Goal: Task Accomplishment & Management: Manage account settings

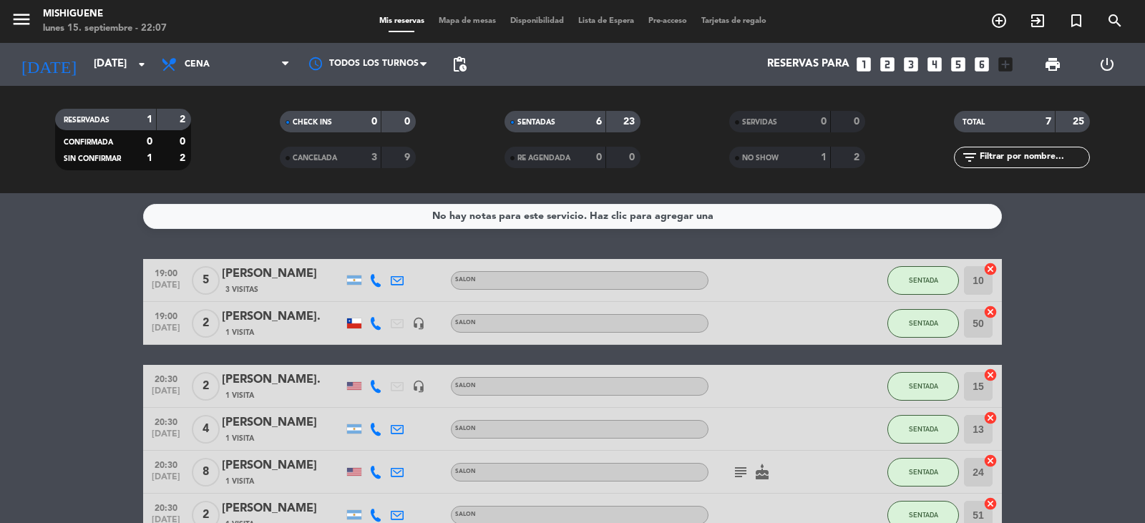
click at [734, 476] on icon "subject" at bounding box center [740, 472] width 17 height 17
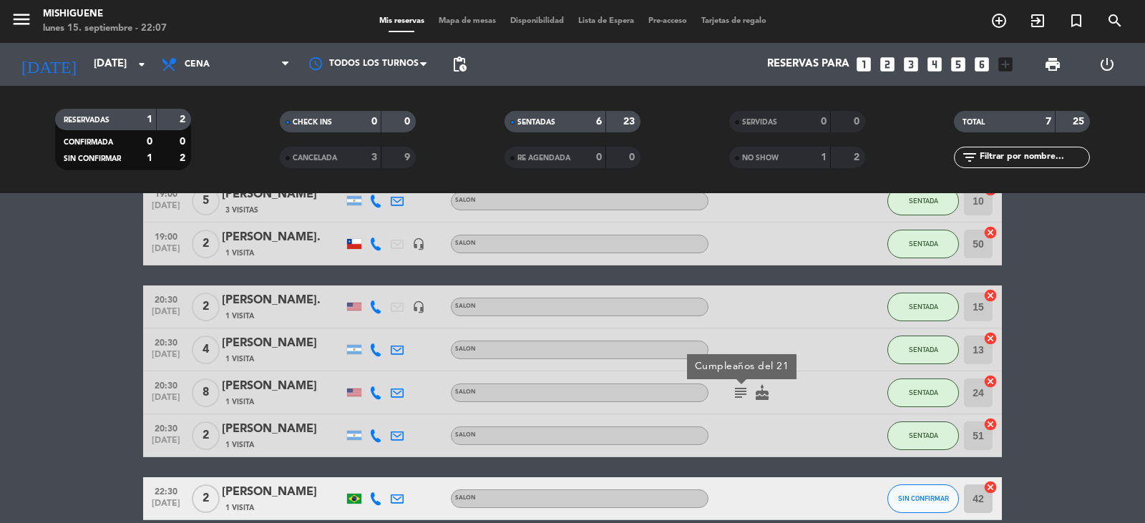
scroll to position [143, 0]
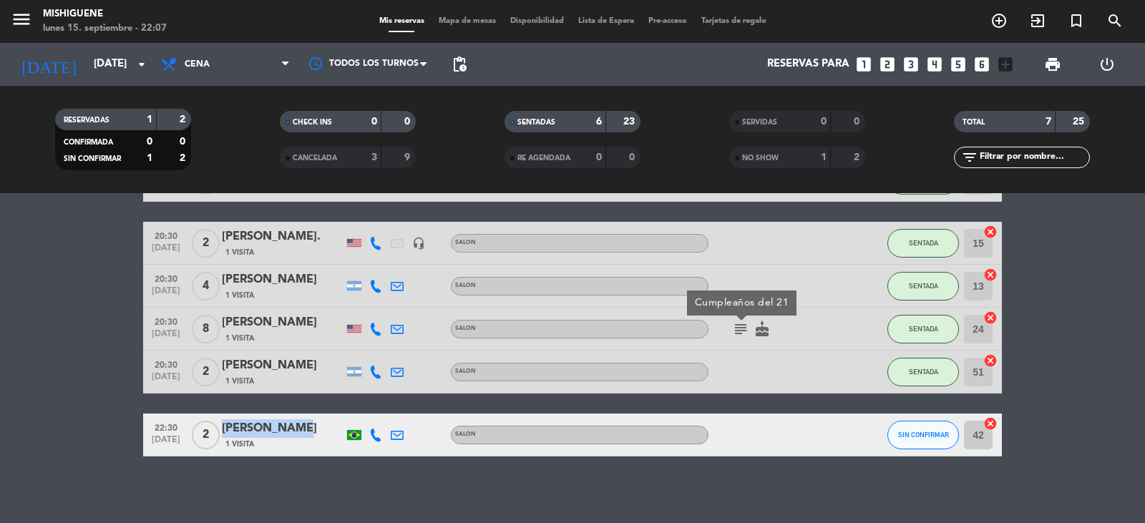
drag, startPoint x: 203, startPoint y: 439, endPoint x: 327, endPoint y: 410, distance: 127.1
click at [327, 410] on div "19:00 [DATE] 5 [PERSON_NAME] 3 Visitas SALON SENTADA 10 cancel 19:00 [DATE] 2 […" at bounding box center [572, 286] width 859 height 341
click at [59, 414] on bookings-row "19:00 [DATE] 5 [PERSON_NAME] 3 Visitas SALON SENTADA 10 cancel 19:00 [DATE] 2 […" at bounding box center [572, 286] width 1145 height 341
click at [183, 435] on span "[DATE]" at bounding box center [166, 443] width 36 height 16
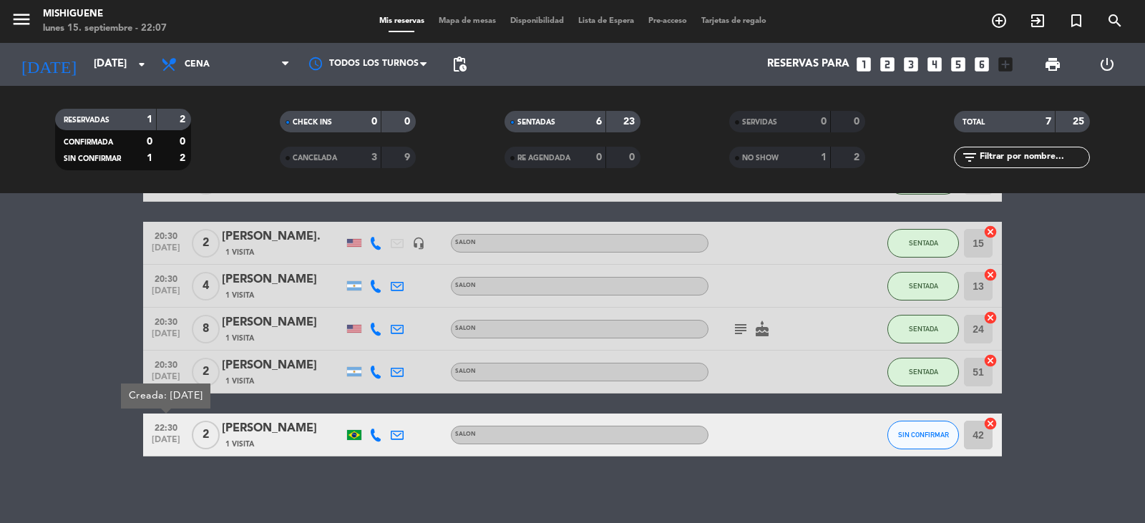
click at [281, 433] on div "[PERSON_NAME]" at bounding box center [283, 428] width 122 height 19
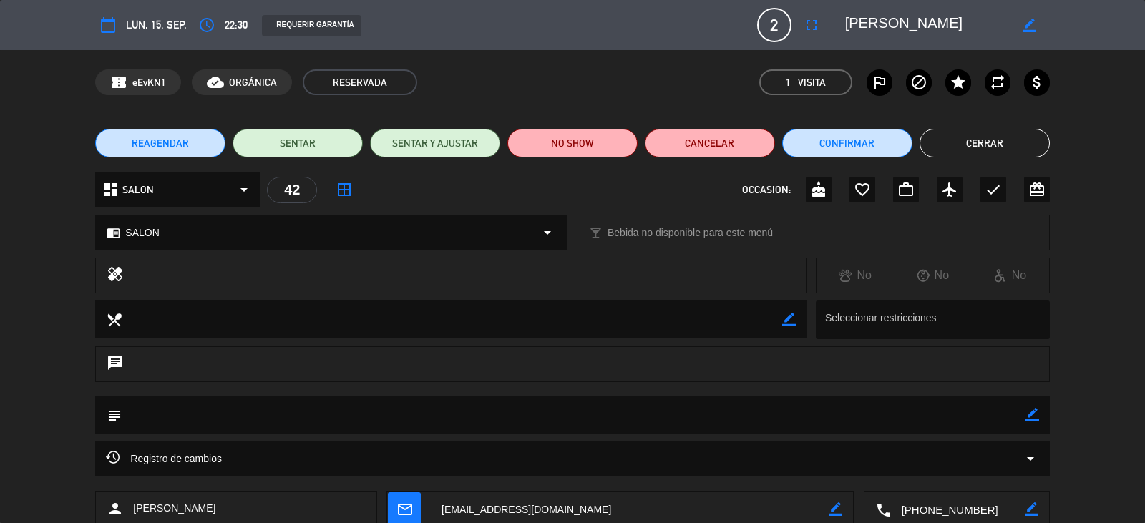
click at [1041, 458] on div "Registro de cambios arrow_drop_down" at bounding box center [572, 459] width 954 height 36
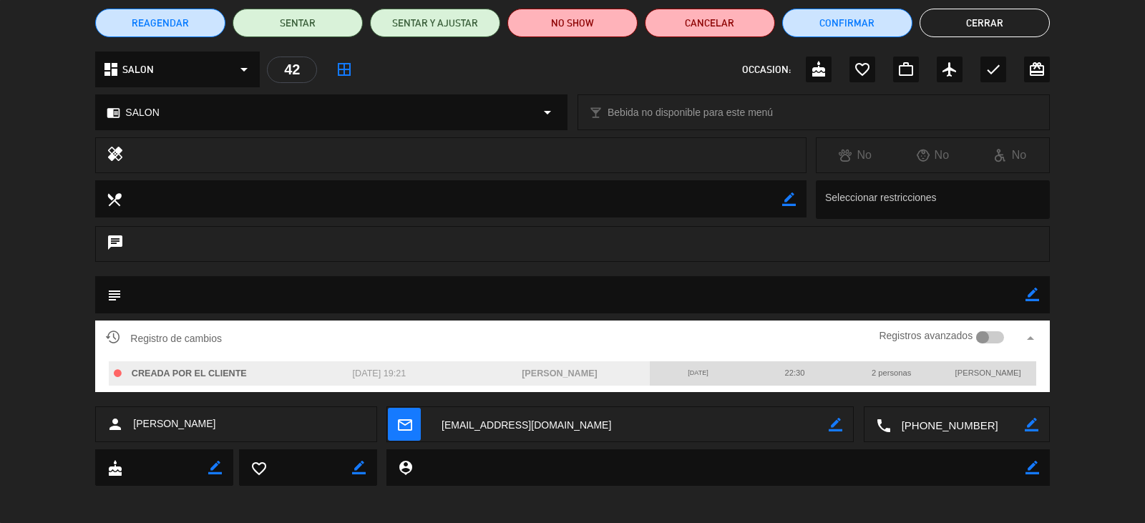
scroll to position [126, 0]
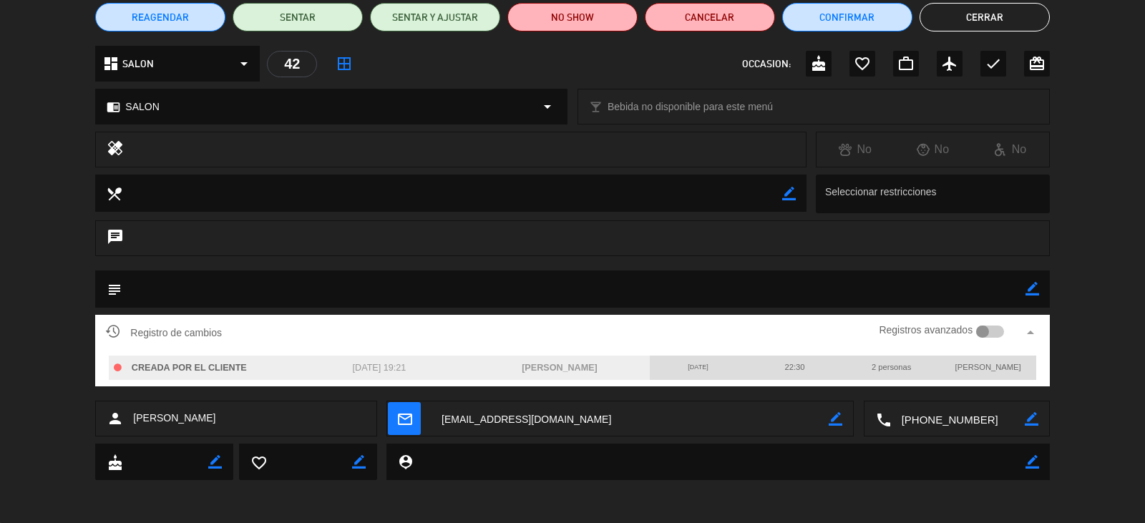
drag, startPoint x: 734, startPoint y: 365, endPoint x: 0, endPoint y: 383, distance: 734.6
click at [0, 383] on div "Registro de cambios Registros avanzados arrow_drop_up CREADA POR EL CLIENTE [DA…" at bounding box center [572, 358] width 1145 height 86
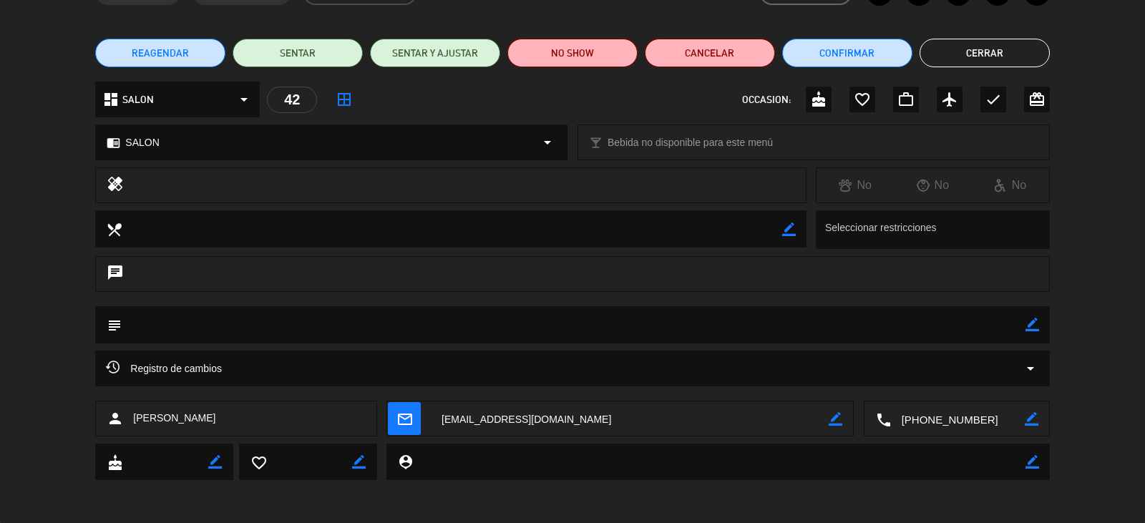
click at [0, 383] on div "Registro de cambios arrow_drop_down" at bounding box center [572, 376] width 1145 height 50
click at [980, 52] on button "Cerrar" at bounding box center [985, 53] width 130 height 29
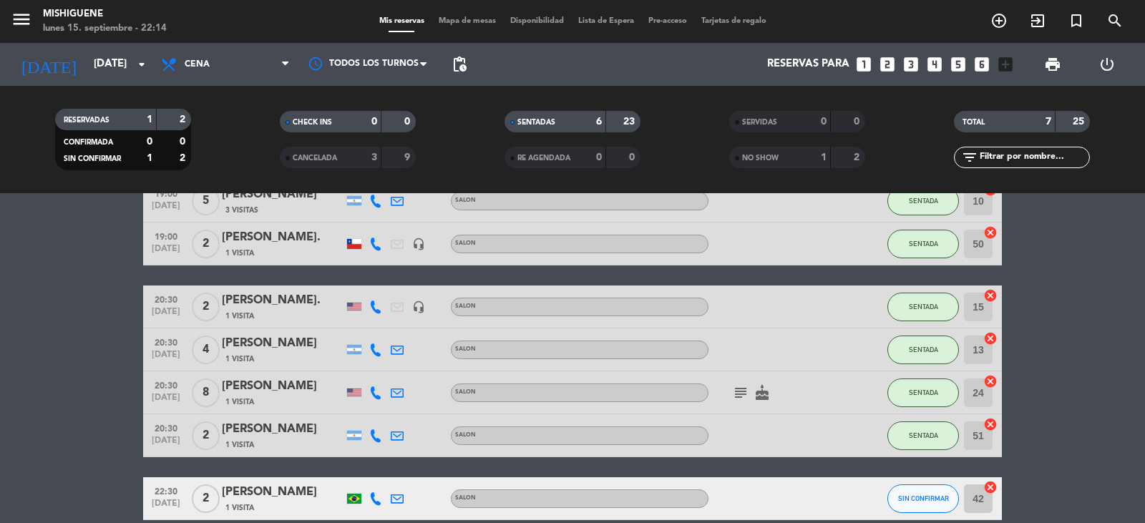
scroll to position [148, 0]
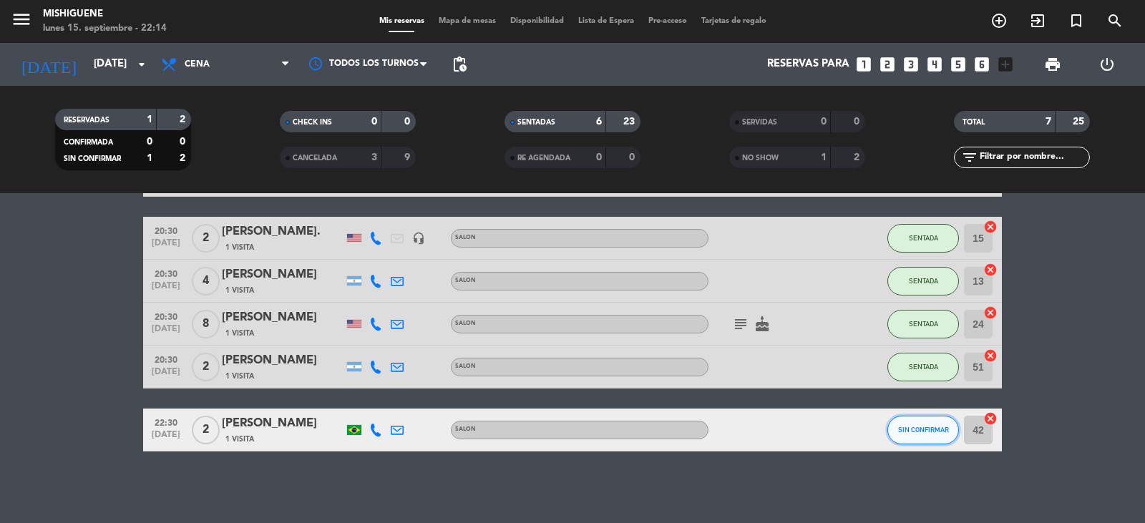
click at [930, 422] on button "SIN CONFIRMAR" at bounding box center [924, 430] width 72 height 29
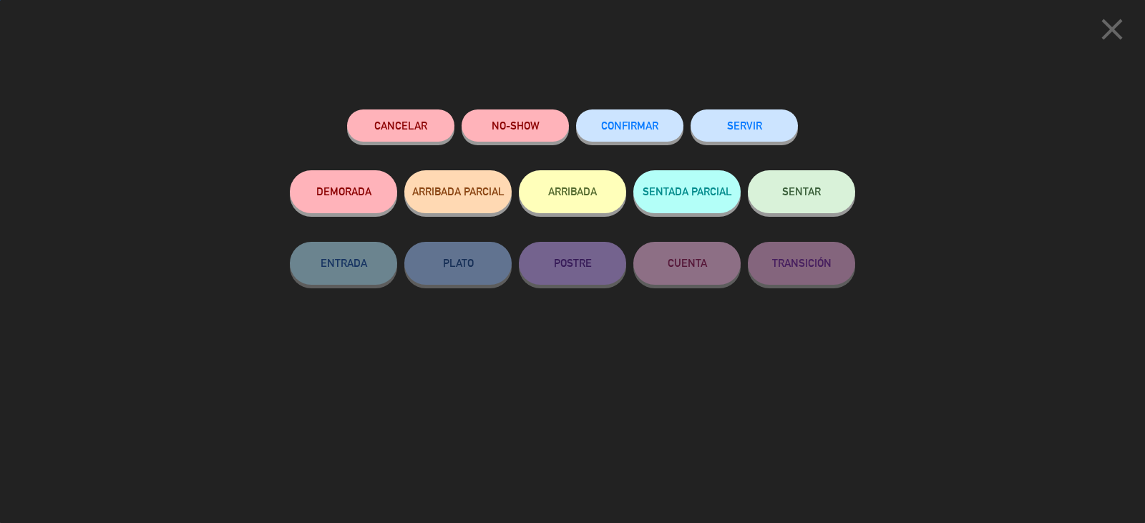
click at [809, 198] on button "SENTAR" at bounding box center [801, 191] width 107 height 43
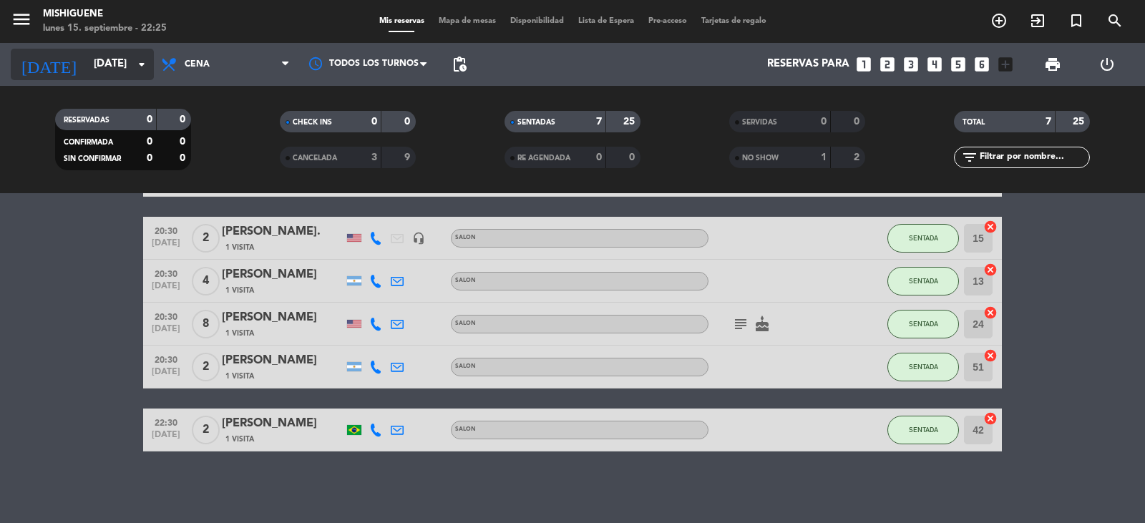
click at [135, 60] on icon "arrow_drop_down" at bounding box center [141, 64] width 17 height 17
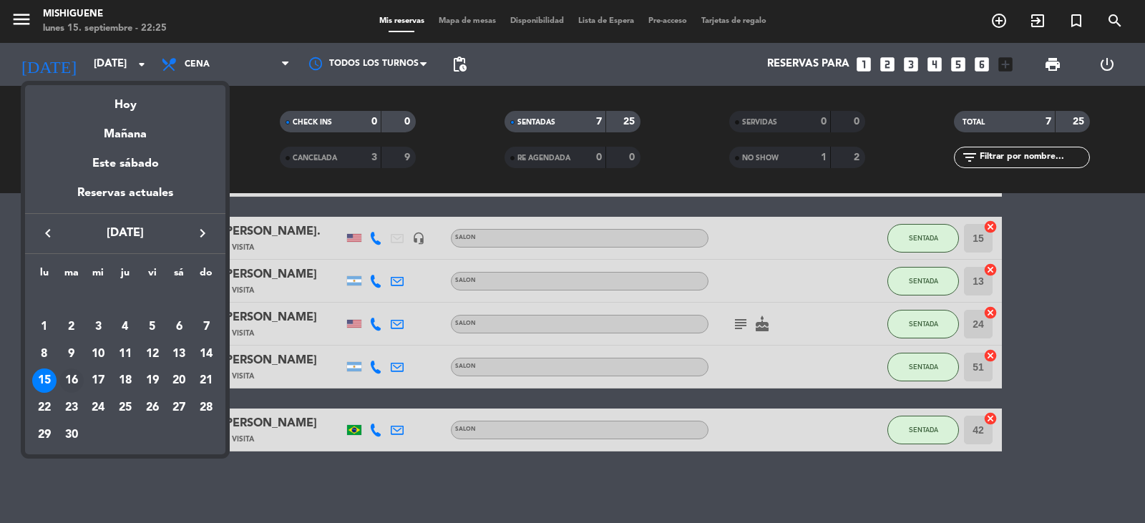
click at [74, 375] on div "16" at bounding box center [71, 381] width 24 height 24
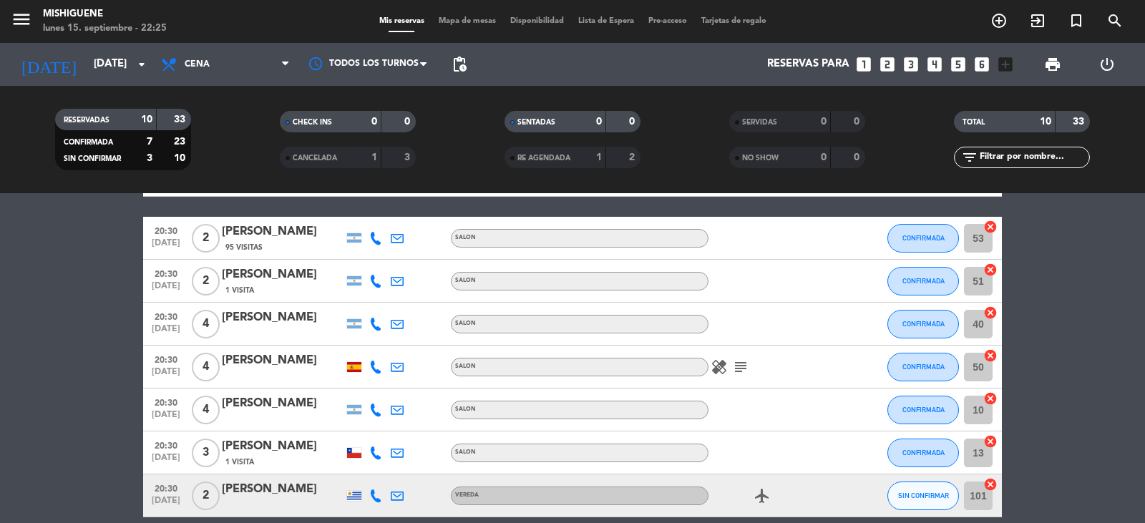
click at [74, 374] on bookings-row "19:00 [DATE] 4 [PERSON_NAME] SALON SIN CONFIRMAR 50 cancel 19:00 [DATE] 4 [PERS…" at bounding box center [572, 346] width 1145 height 470
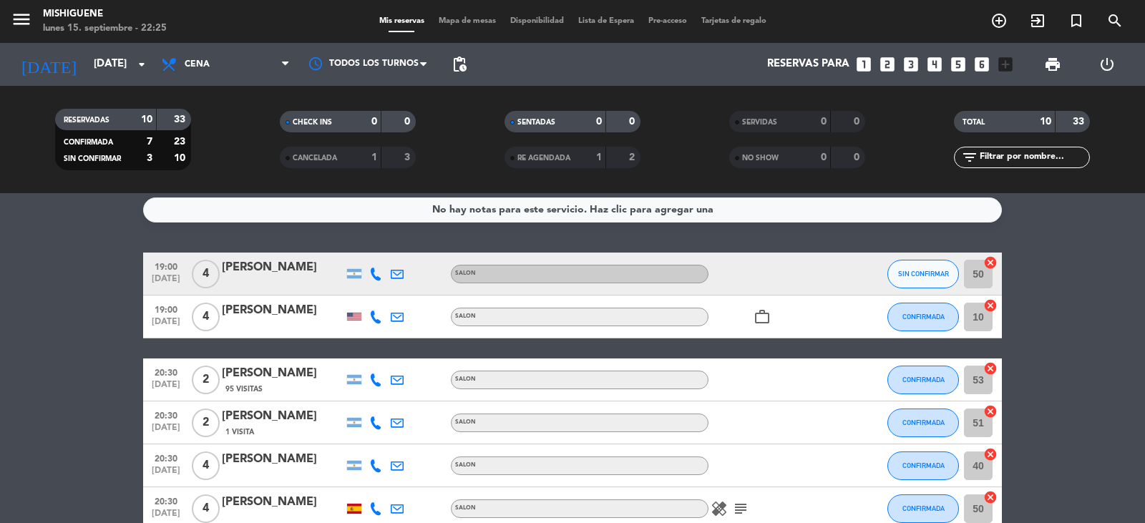
scroll to position [0, 0]
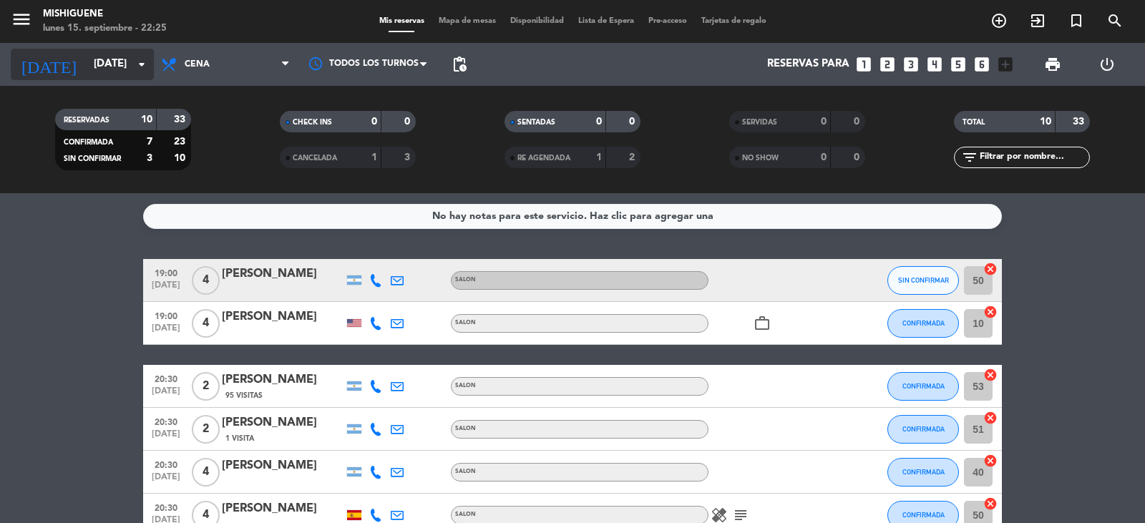
click at [112, 51] on input "[DATE]" at bounding box center [156, 64] width 138 height 27
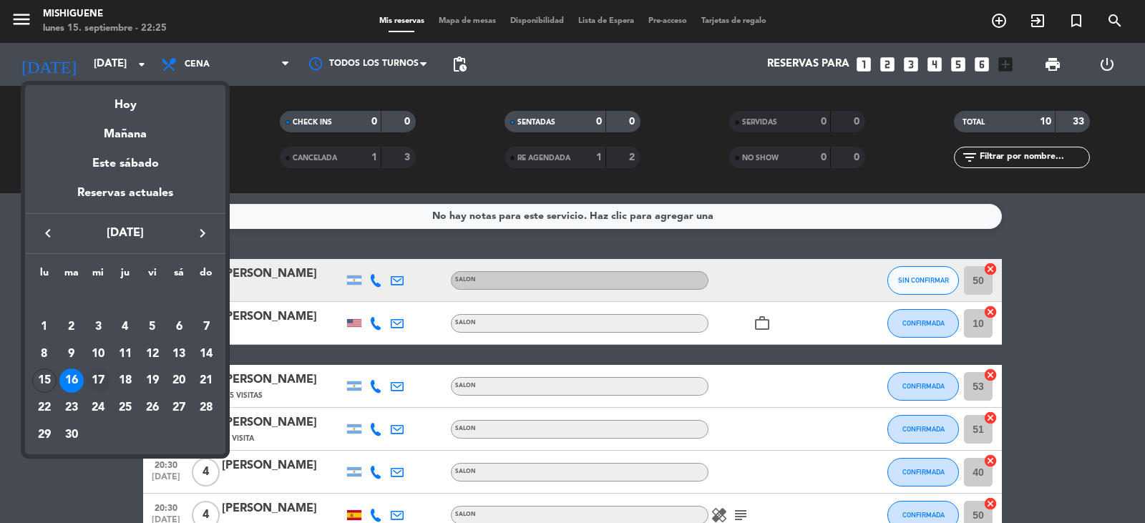
click at [105, 386] on div "17" at bounding box center [98, 381] width 24 height 24
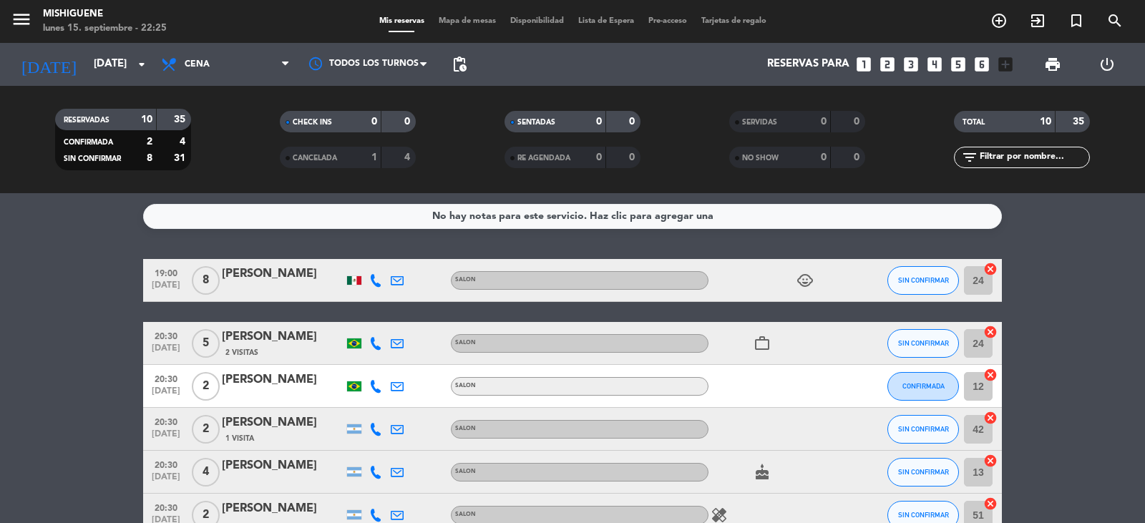
click at [105, 376] on bookings-row "19:00 [DATE] 8 [PERSON_NAME] SALON child_care SIN CONFIRMAR 24 cancel 20:30 [DA…" at bounding box center [572, 504] width 1145 height 490
click at [469, 65] on span "pending_actions" at bounding box center [459, 64] width 29 height 29
click at [461, 62] on span "pending_actions" at bounding box center [459, 64] width 17 height 17
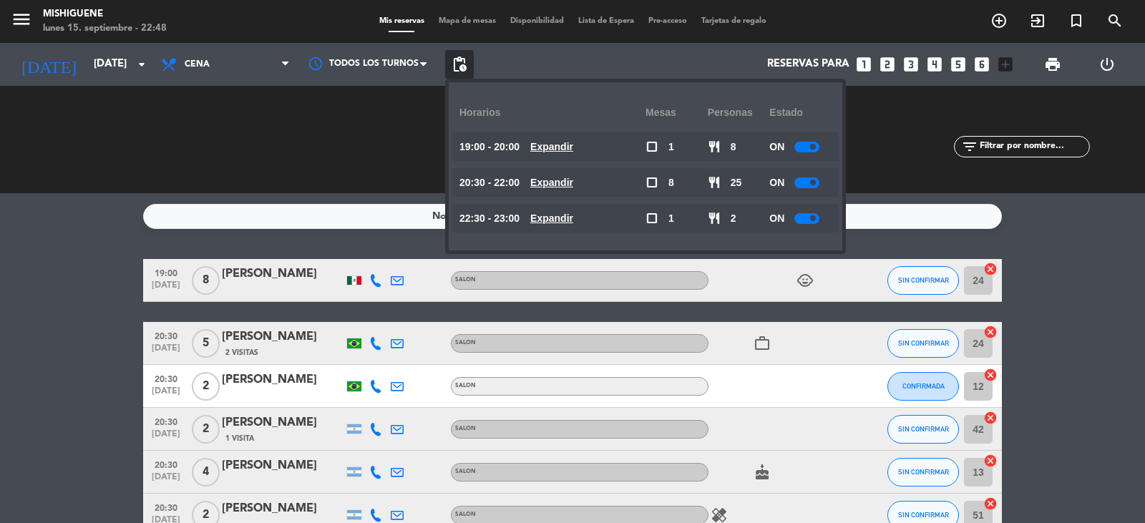
click at [461, 62] on span "pending_actions" at bounding box center [459, 64] width 17 height 17
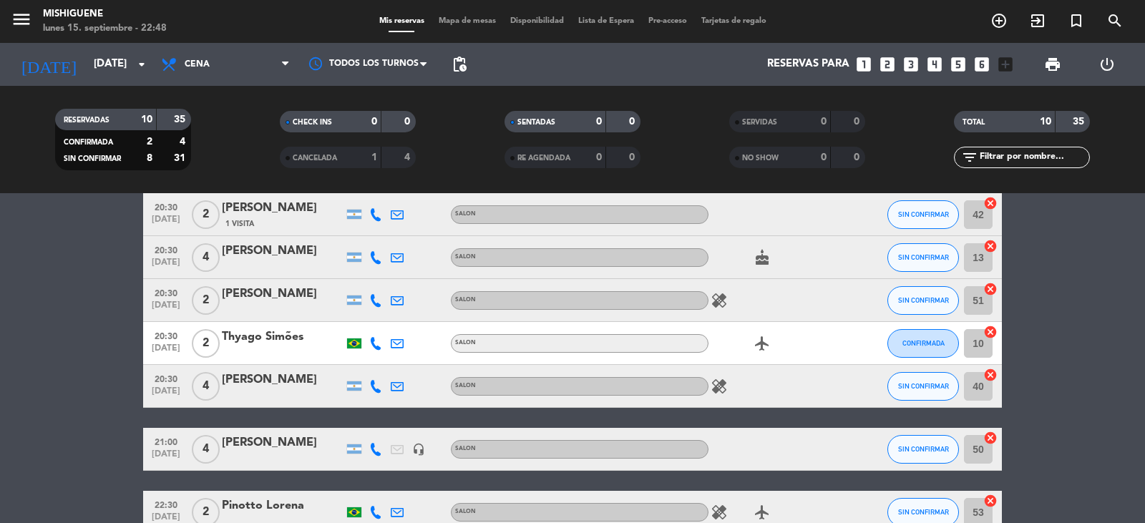
scroll to position [286, 0]
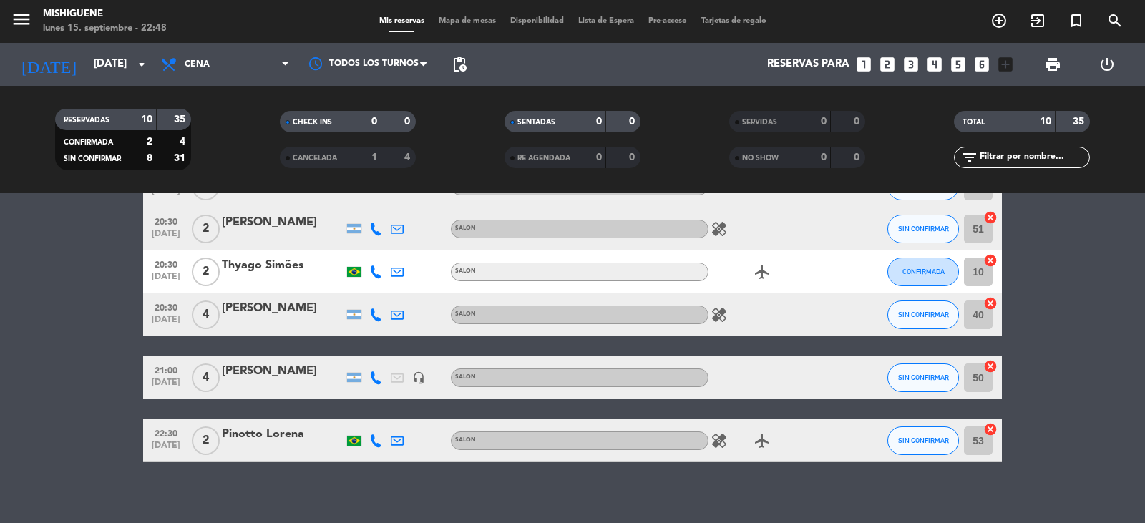
click at [721, 436] on icon "healing" at bounding box center [719, 440] width 17 height 17
click at [721, 314] on icon "healing" at bounding box center [719, 314] width 17 height 17
click at [716, 223] on icon "healing" at bounding box center [719, 228] width 17 height 17
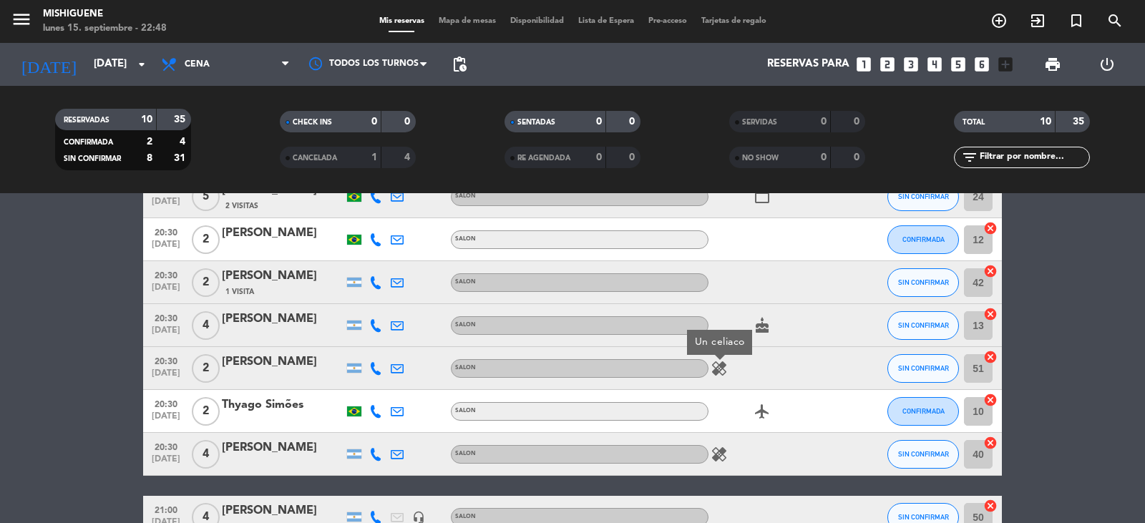
scroll to position [143, 0]
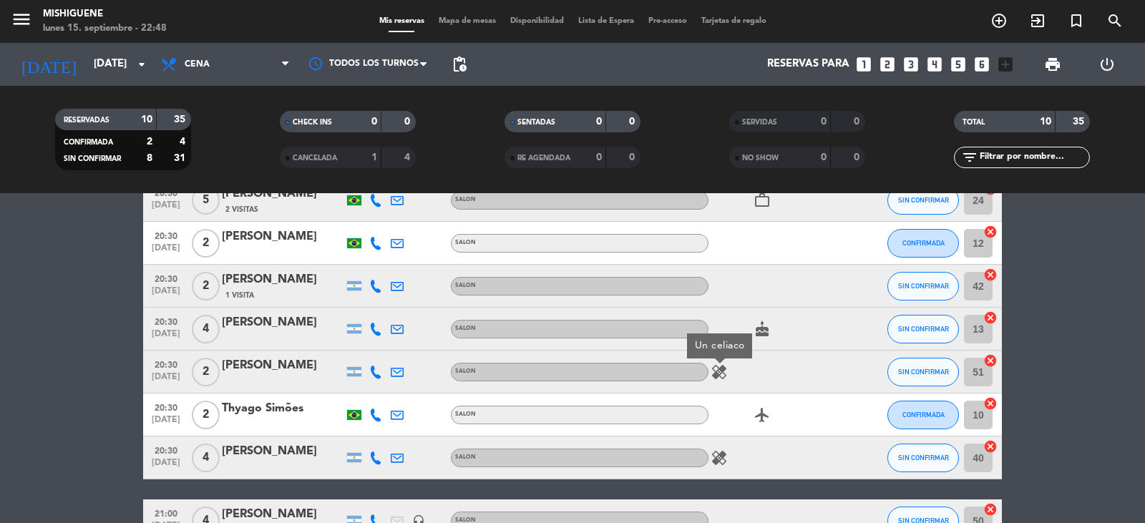
click at [715, 380] on icon "healing" at bounding box center [719, 372] width 17 height 17
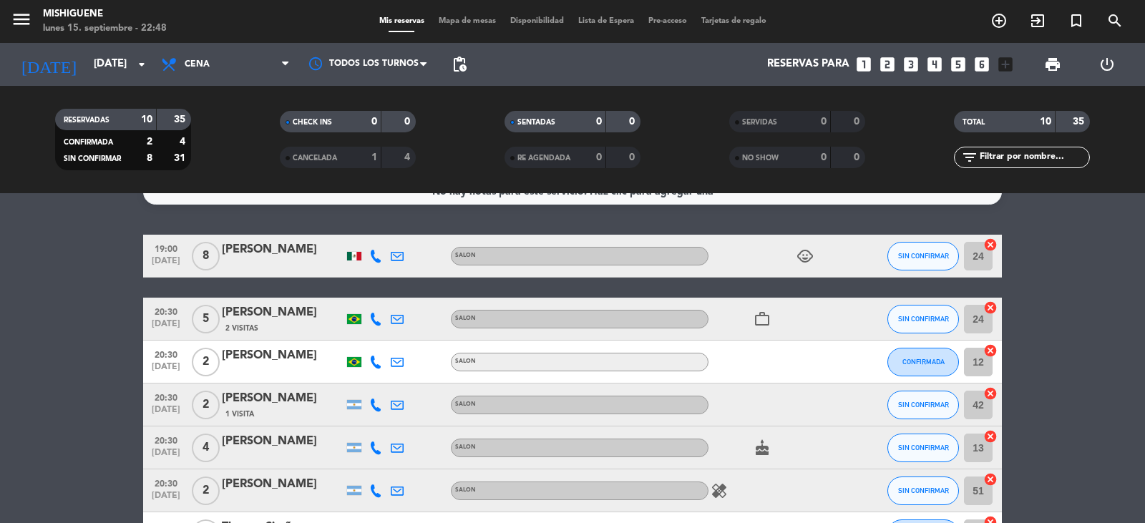
scroll to position [0, 0]
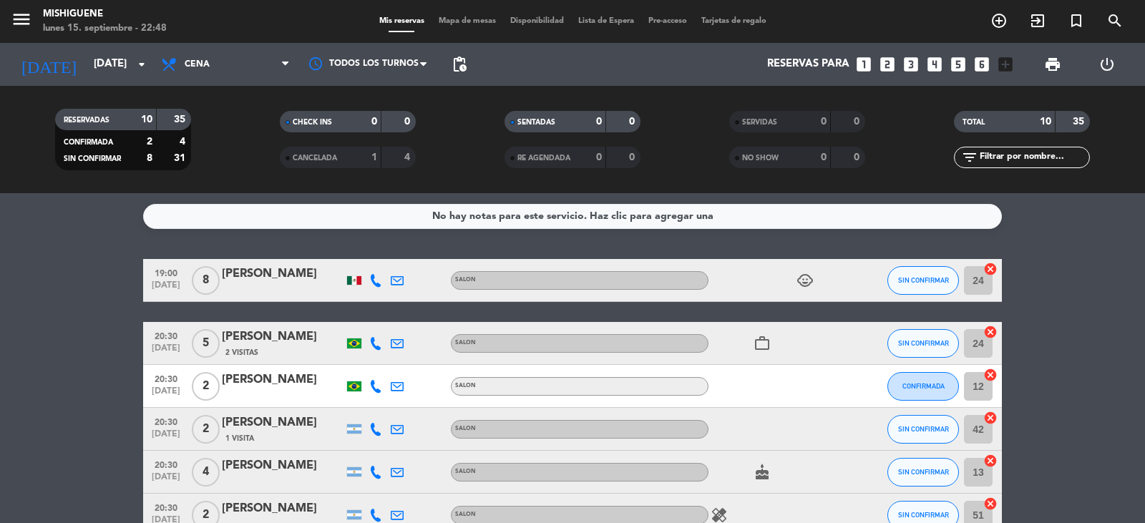
click at [76, 47] on div "[DATE] [DATE] arrow_drop_down" at bounding box center [82, 64] width 143 height 43
click at [87, 63] on input "[DATE]" at bounding box center [156, 64] width 138 height 27
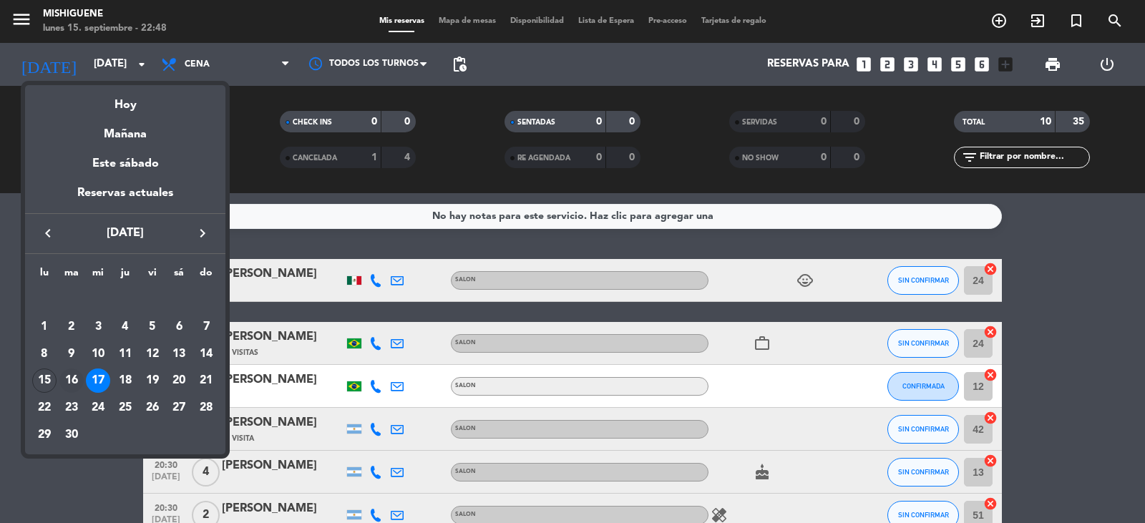
click at [80, 381] on div "16" at bounding box center [71, 381] width 24 height 24
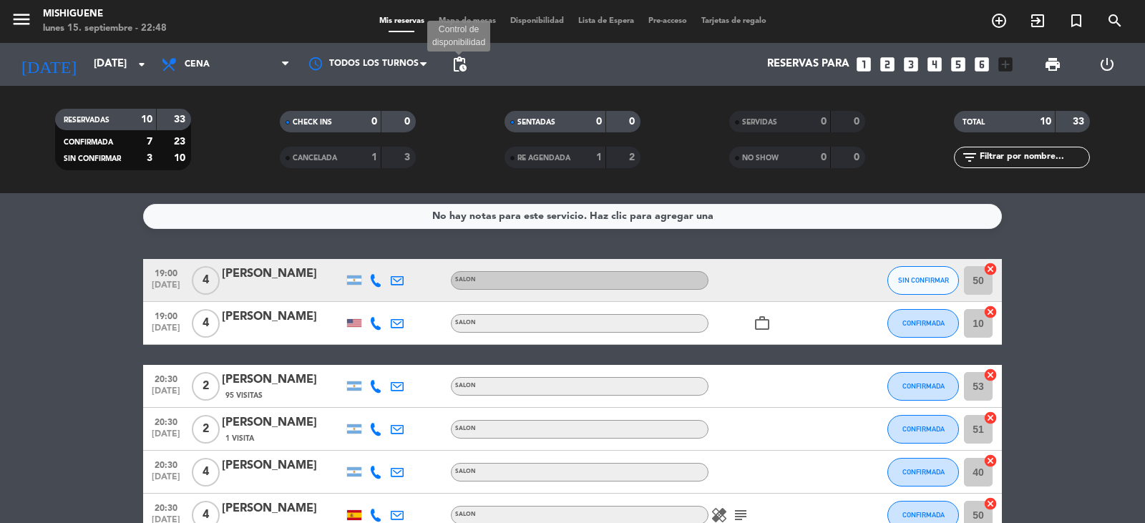
click at [465, 60] on span "pending_actions" at bounding box center [459, 64] width 17 height 17
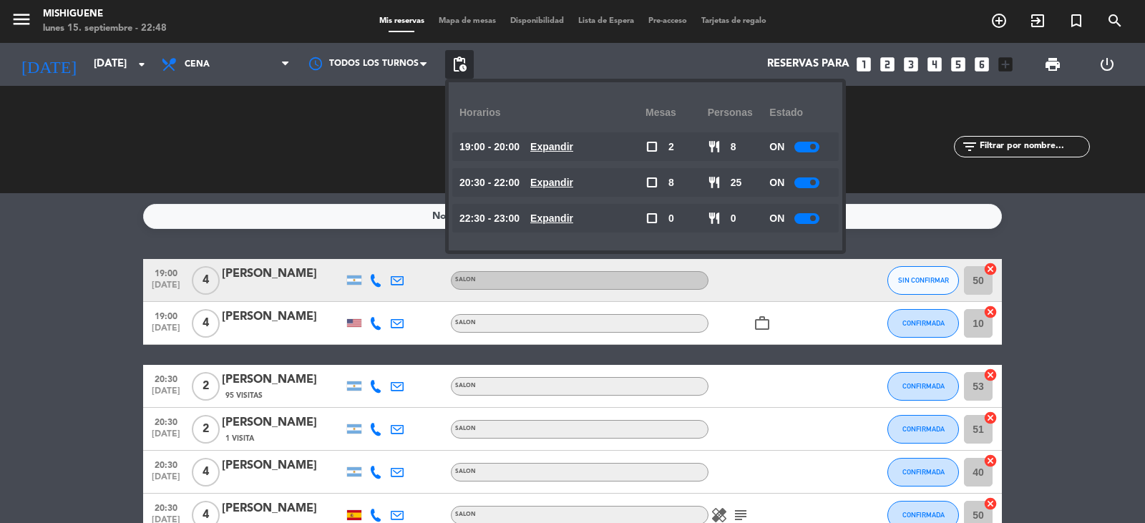
click at [465, 60] on span "pending_actions" at bounding box center [459, 64] width 17 height 17
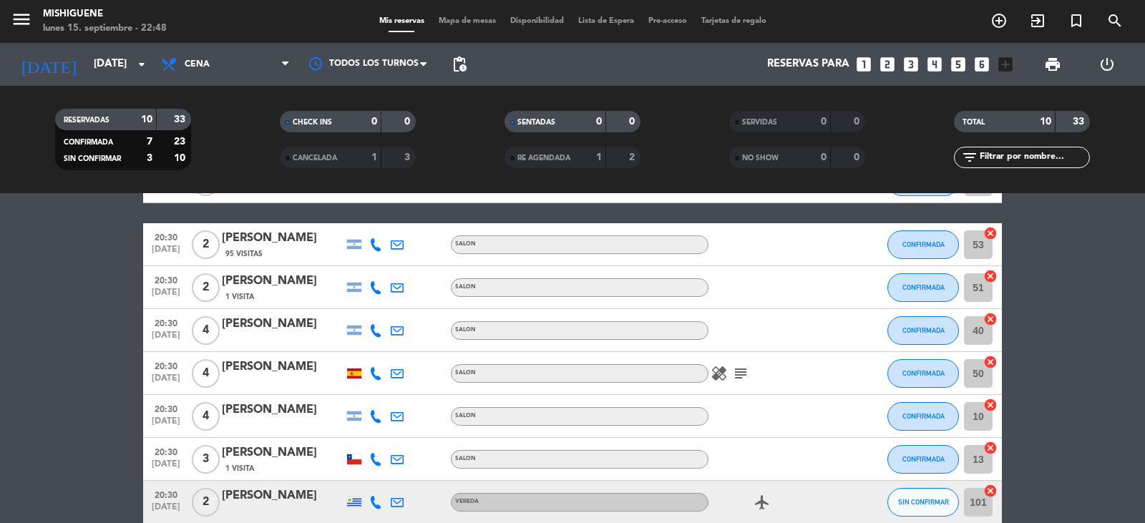
scroll to position [143, 0]
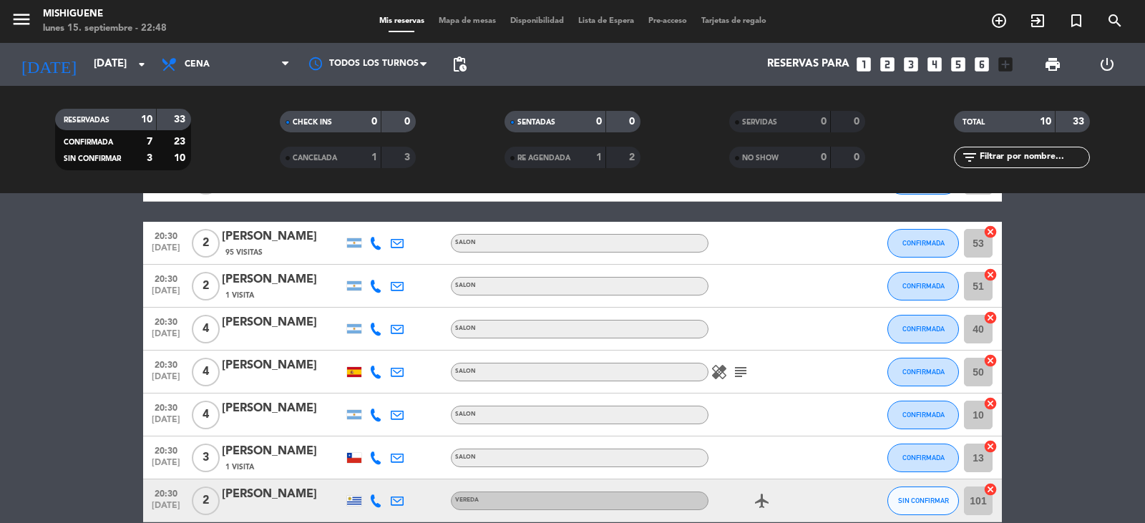
click at [726, 366] on icon "healing" at bounding box center [719, 372] width 17 height 17
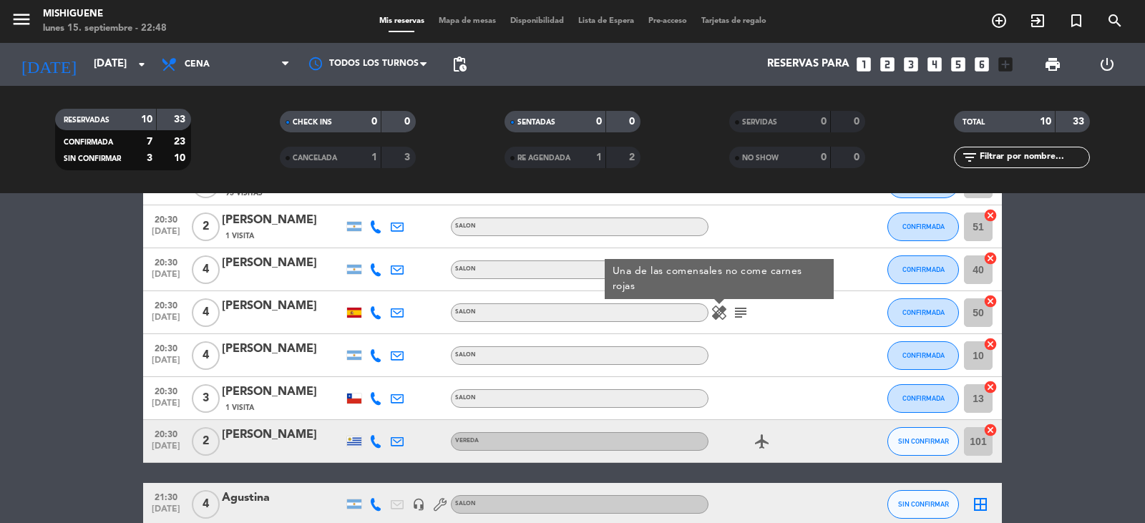
scroll to position [134, 0]
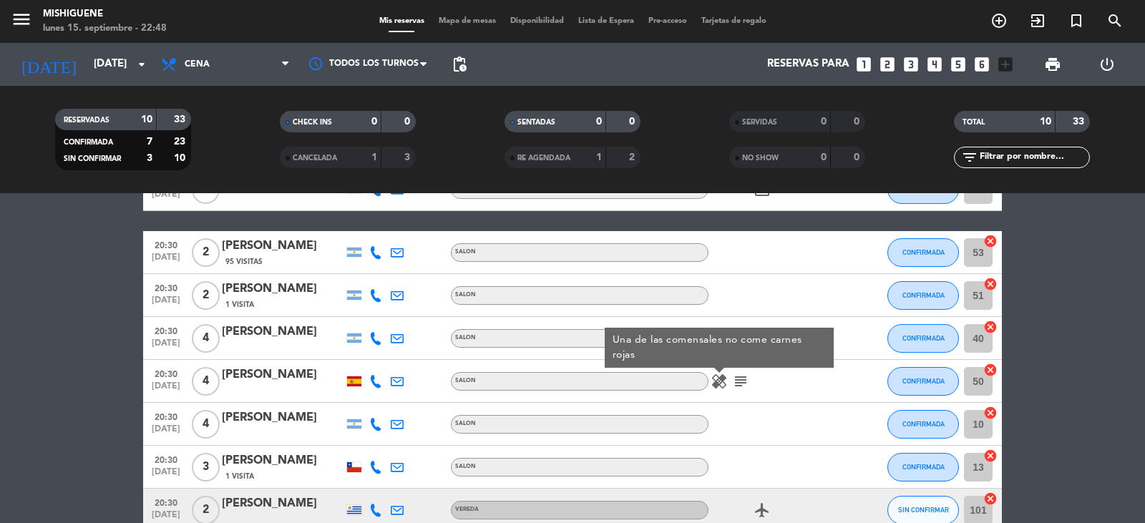
click at [401, 467] on icon at bounding box center [397, 467] width 13 height 13
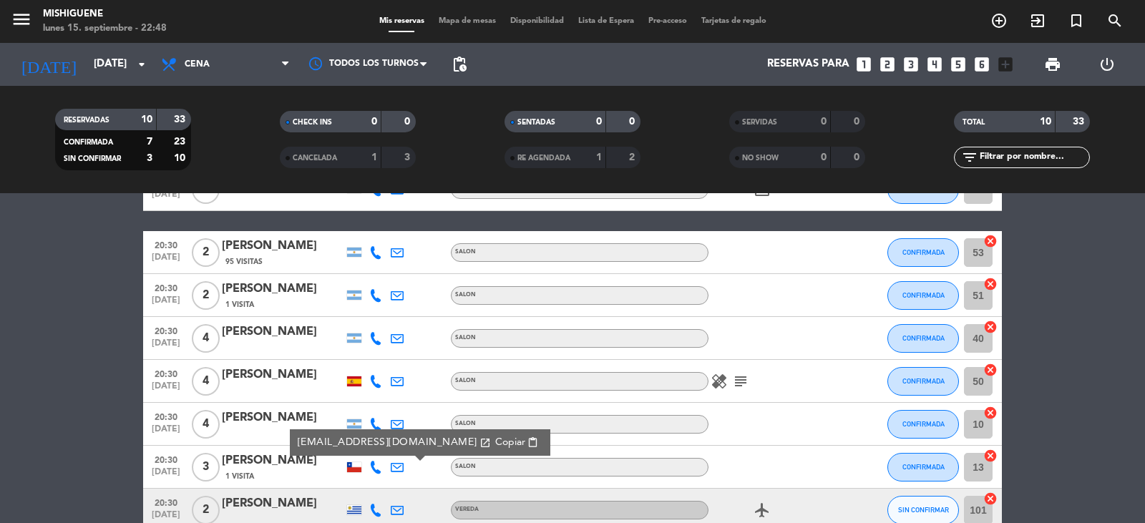
click at [401, 467] on icon at bounding box center [397, 467] width 13 height 13
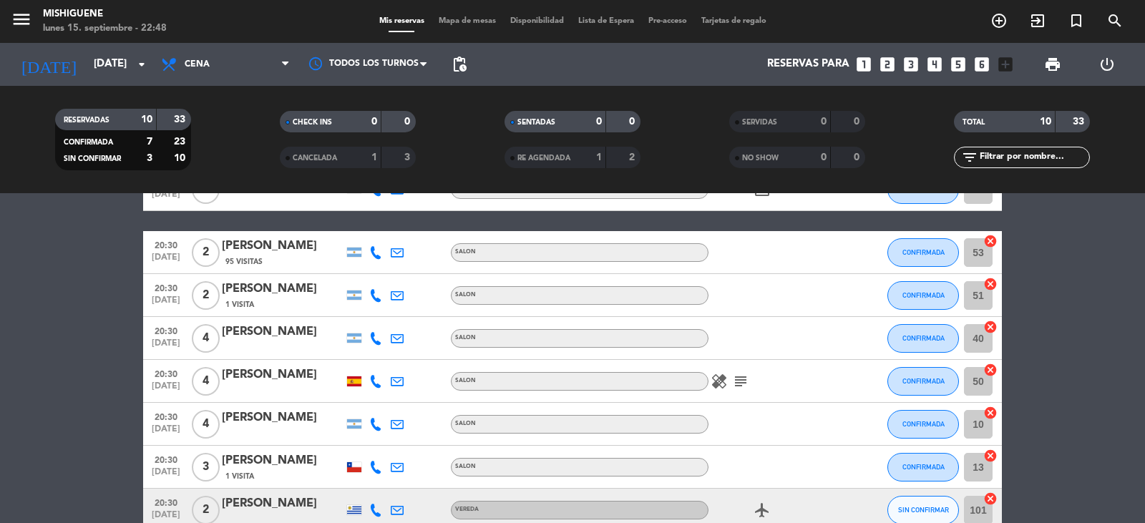
click at [379, 421] on icon at bounding box center [375, 424] width 13 height 13
click at [376, 419] on icon at bounding box center [375, 424] width 13 height 13
click at [374, 383] on icon at bounding box center [375, 381] width 13 height 13
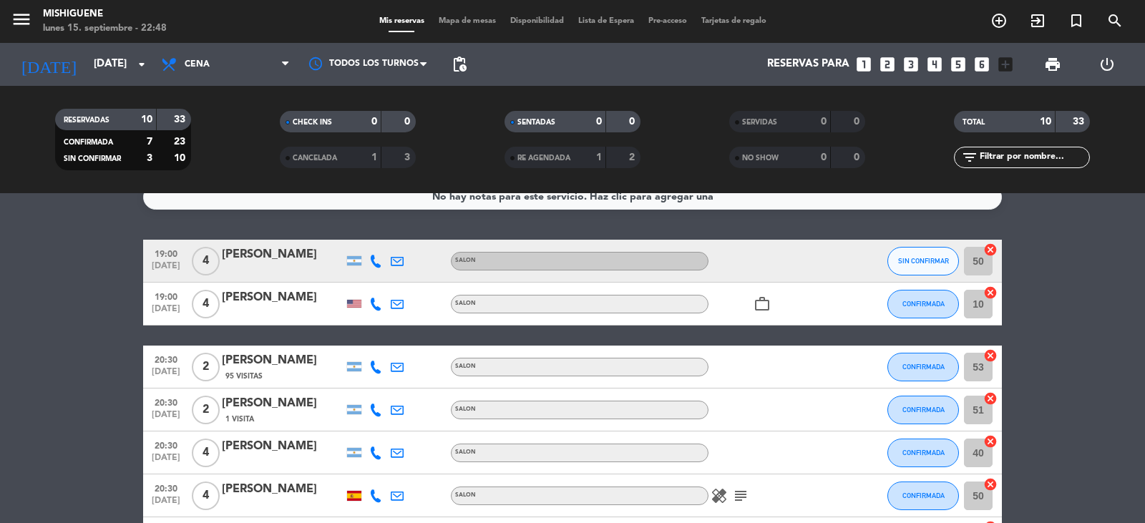
scroll to position [0, 0]
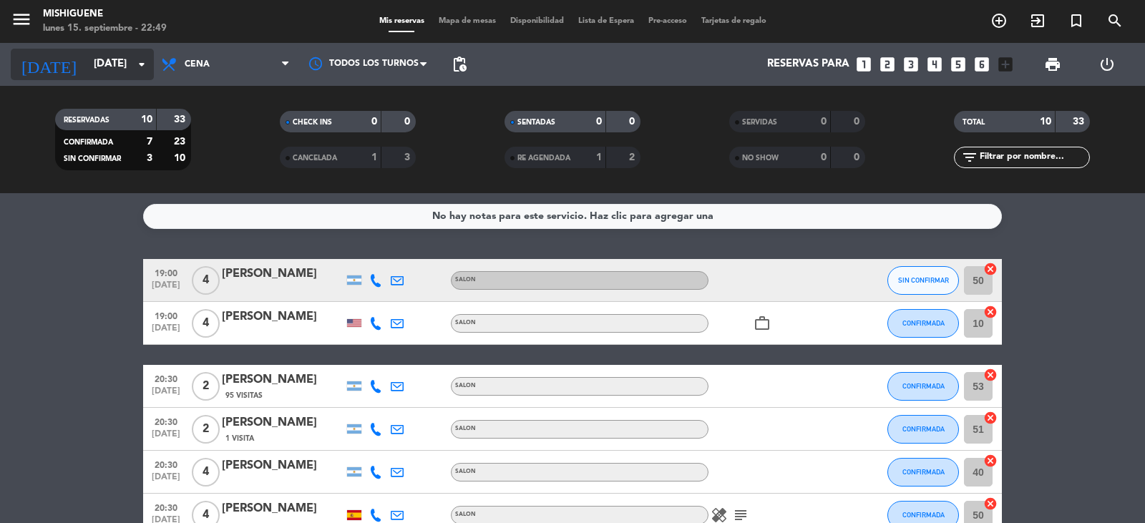
click at [90, 69] on input "[DATE]" at bounding box center [156, 64] width 138 height 27
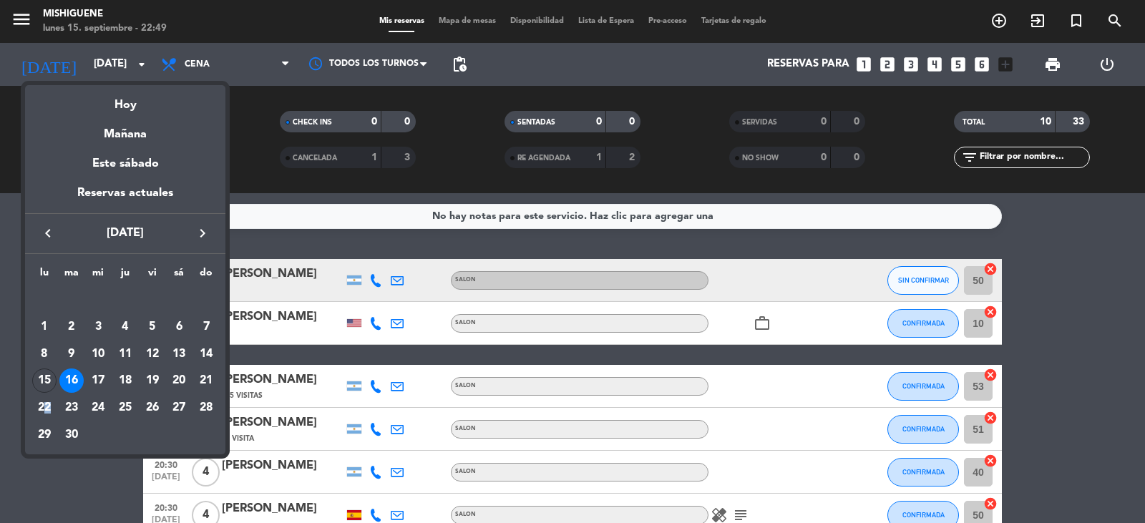
click at [47, 402] on div "22" at bounding box center [44, 408] width 24 height 24
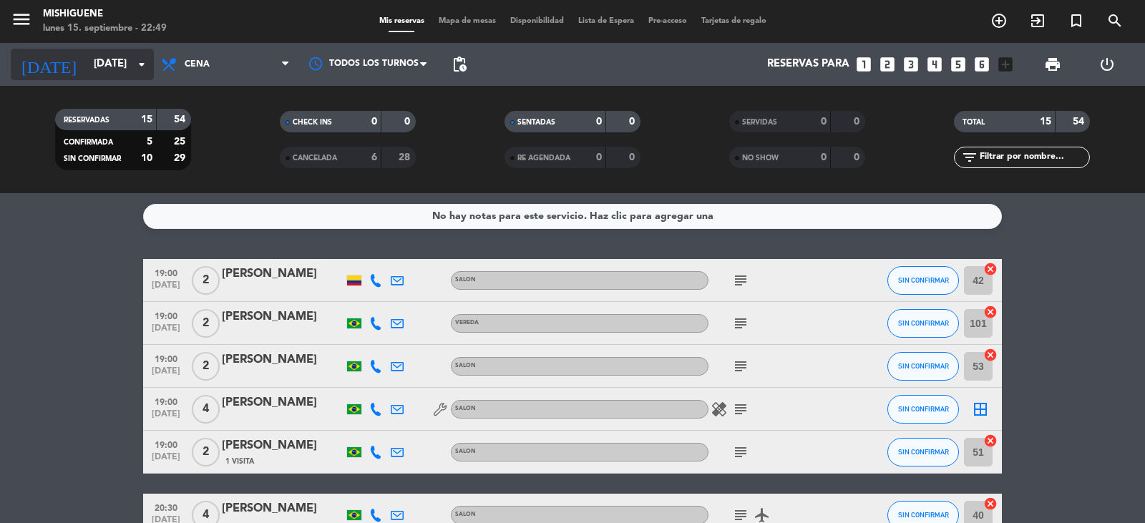
click at [87, 69] on input "[DATE]" at bounding box center [156, 64] width 138 height 27
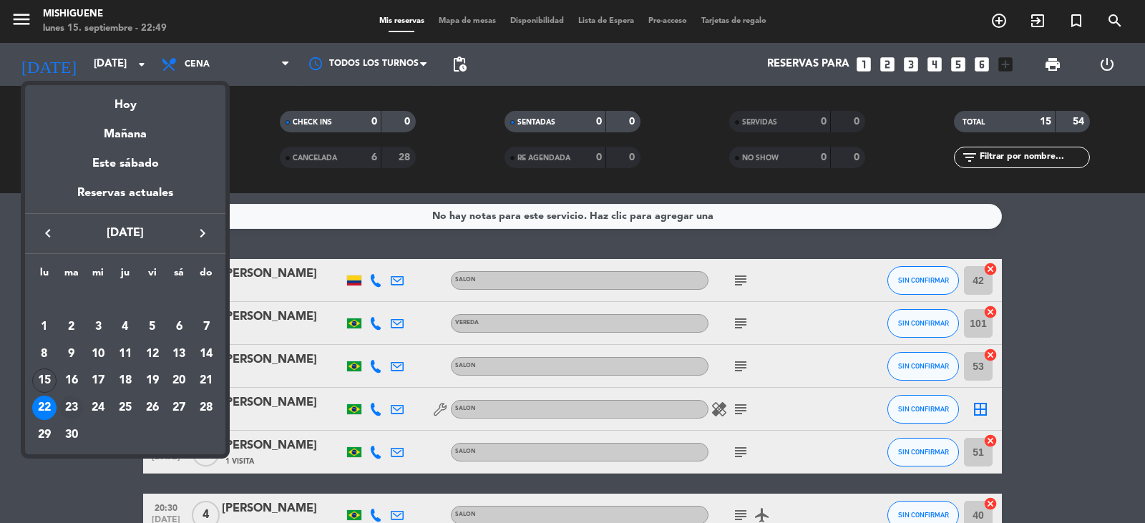
click at [71, 405] on div "23" at bounding box center [71, 408] width 24 height 24
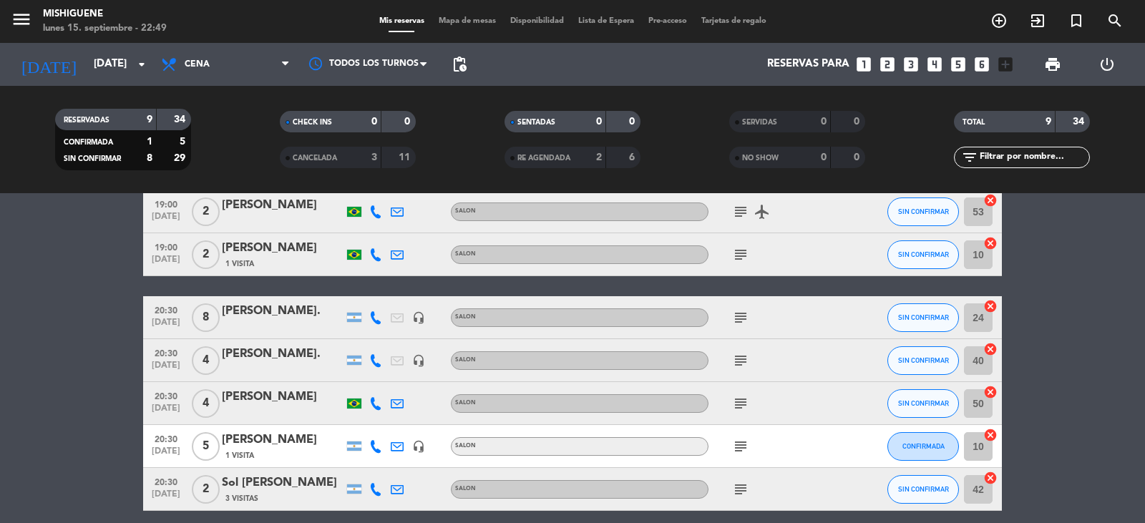
scroll to position [234, 0]
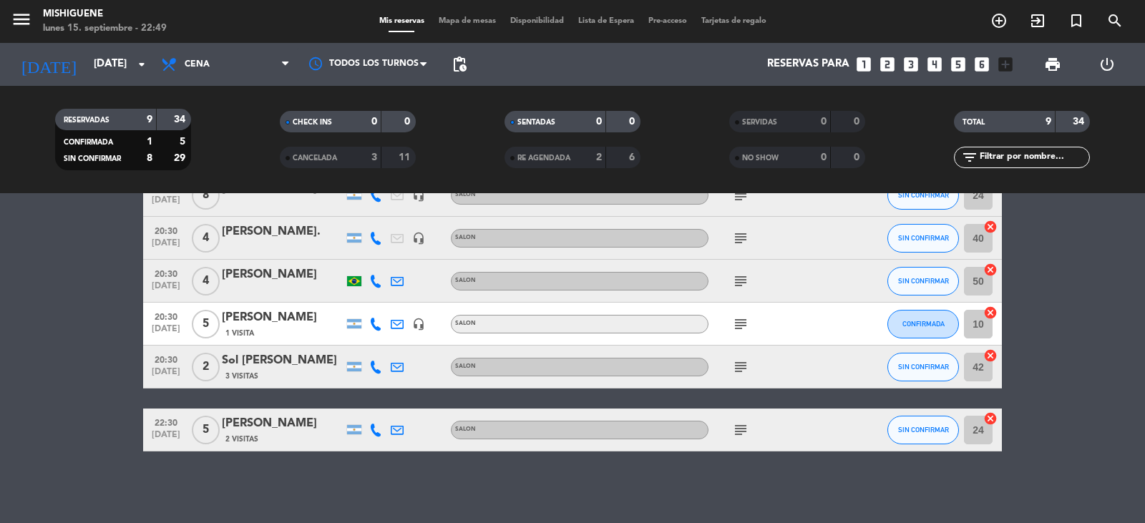
click at [742, 434] on icon "subject" at bounding box center [740, 430] width 17 height 17
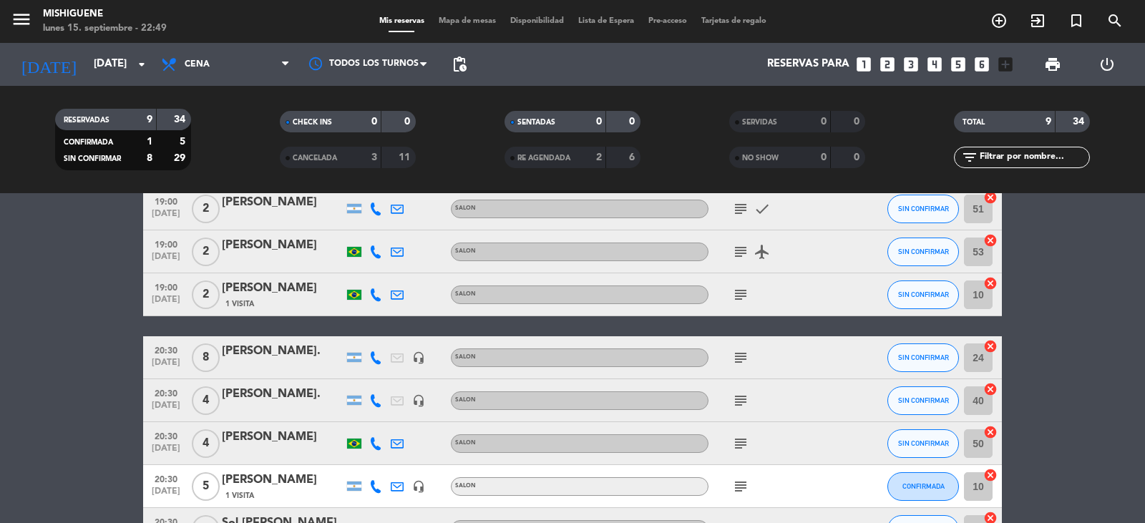
scroll to position [0, 0]
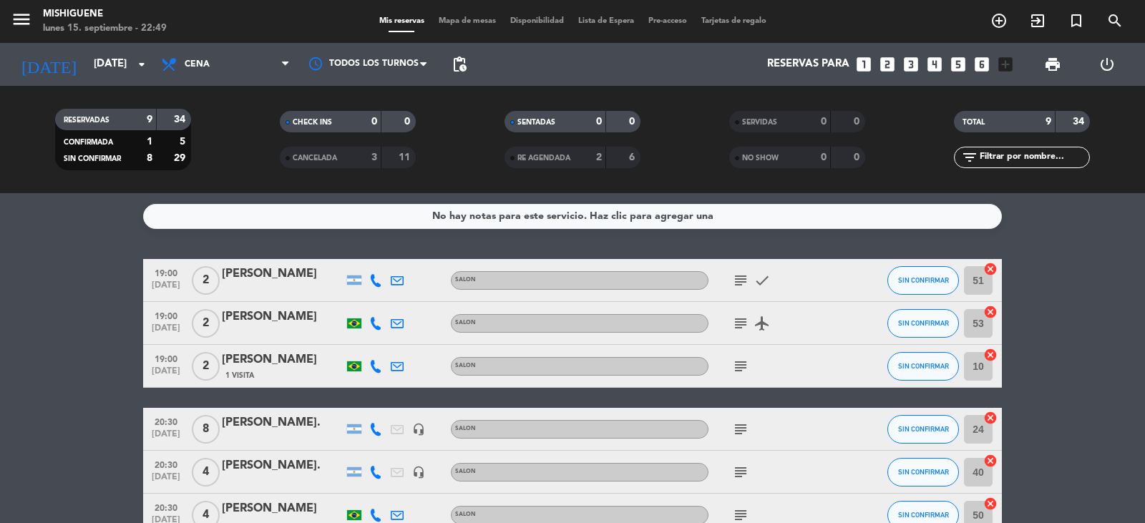
click at [735, 282] on icon "subject" at bounding box center [740, 280] width 17 height 17
click at [739, 321] on icon "subject" at bounding box center [740, 323] width 17 height 17
click at [737, 364] on icon "subject" at bounding box center [740, 366] width 17 height 17
click at [92, 81] on div "[DATE] [DATE] arrow_drop_down" at bounding box center [82, 64] width 143 height 43
click at [96, 64] on input "[DATE]" at bounding box center [156, 64] width 138 height 27
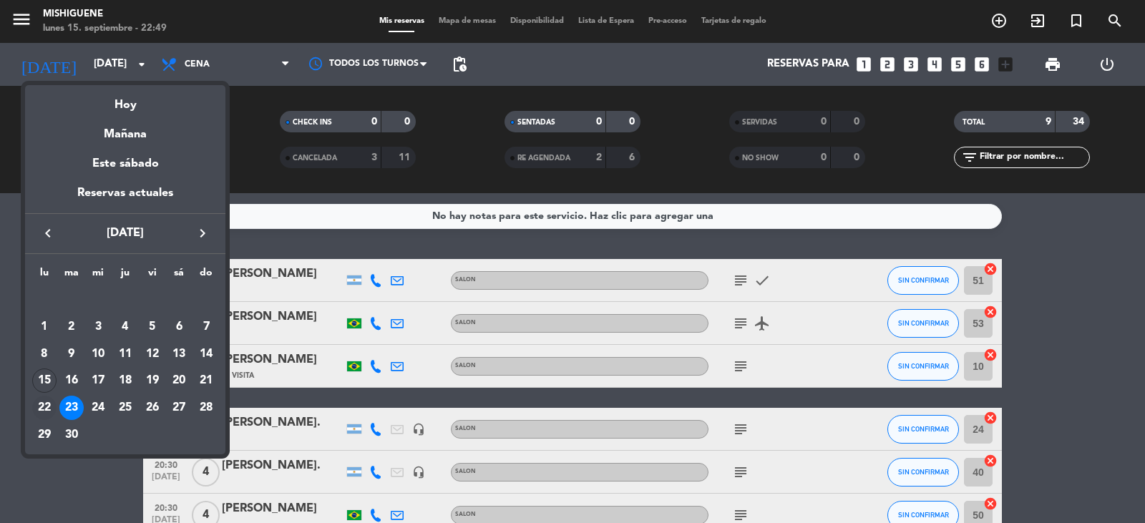
click at [51, 411] on div "22" at bounding box center [44, 408] width 24 height 24
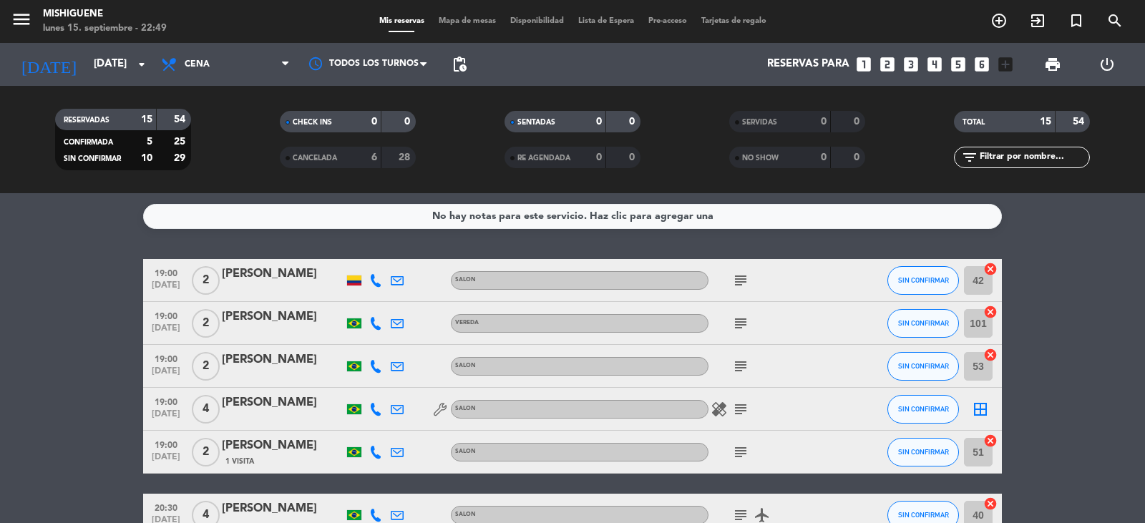
click at [749, 278] on icon "subject" at bounding box center [740, 280] width 17 height 17
click at [726, 413] on icon "healing" at bounding box center [719, 409] width 17 height 17
click at [738, 326] on icon "subject" at bounding box center [740, 323] width 17 height 17
click at [738, 366] on icon "subject" at bounding box center [740, 366] width 17 height 17
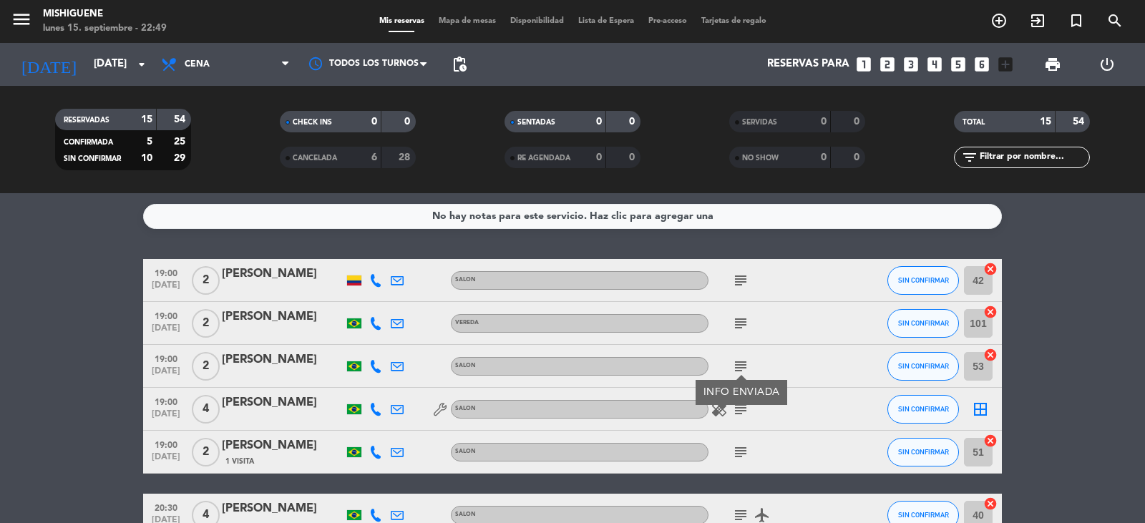
click at [738, 410] on icon "subject" at bounding box center [740, 409] width 17 height 17
click at [735, 448] on icon "subject" at bounding box center [740, 452] width 17 height 17
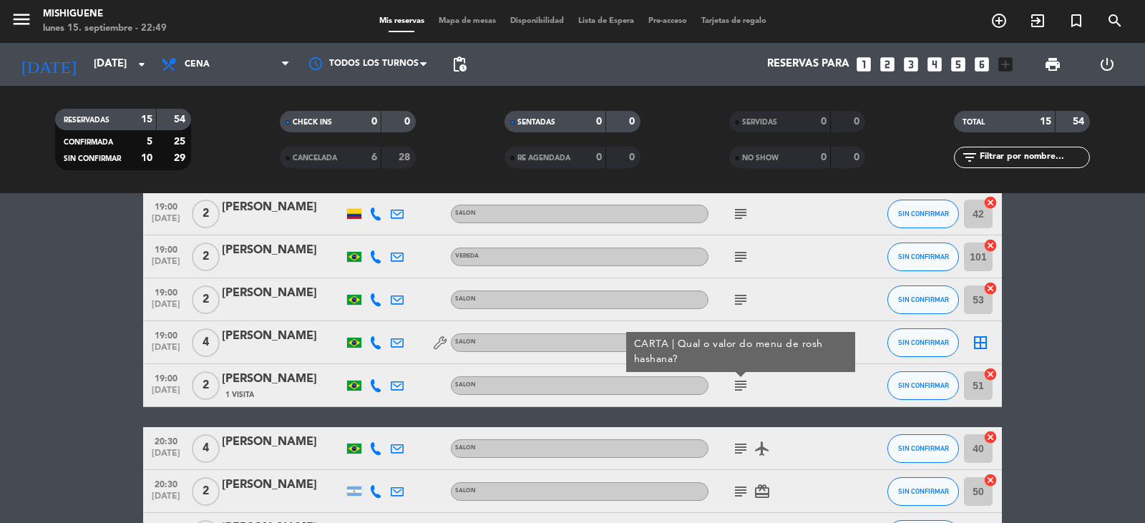
scroll to position [143, 0]
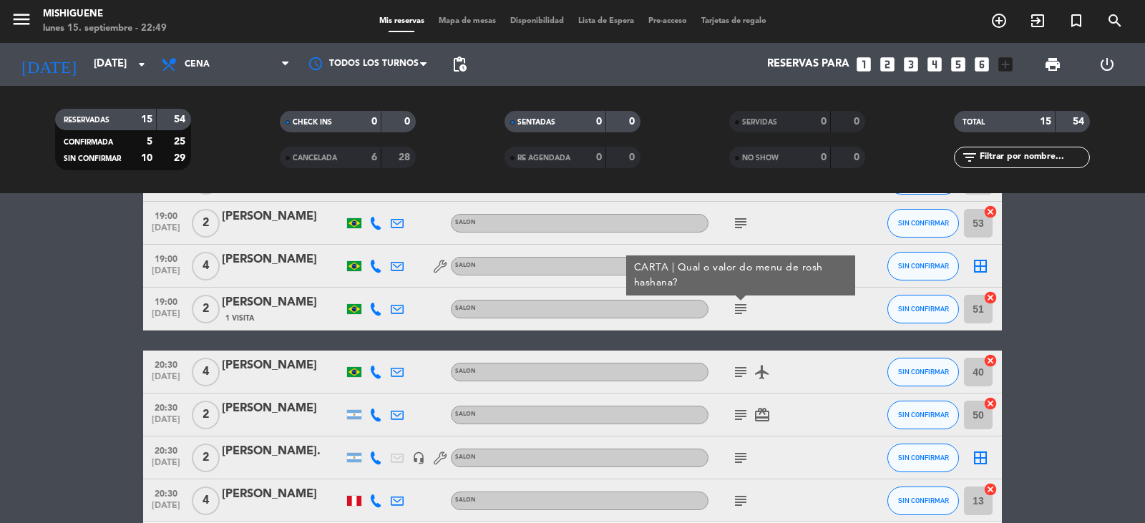
click at [741, 371] on icon "subject" at bounding box center [740, 372] width 17 height 17
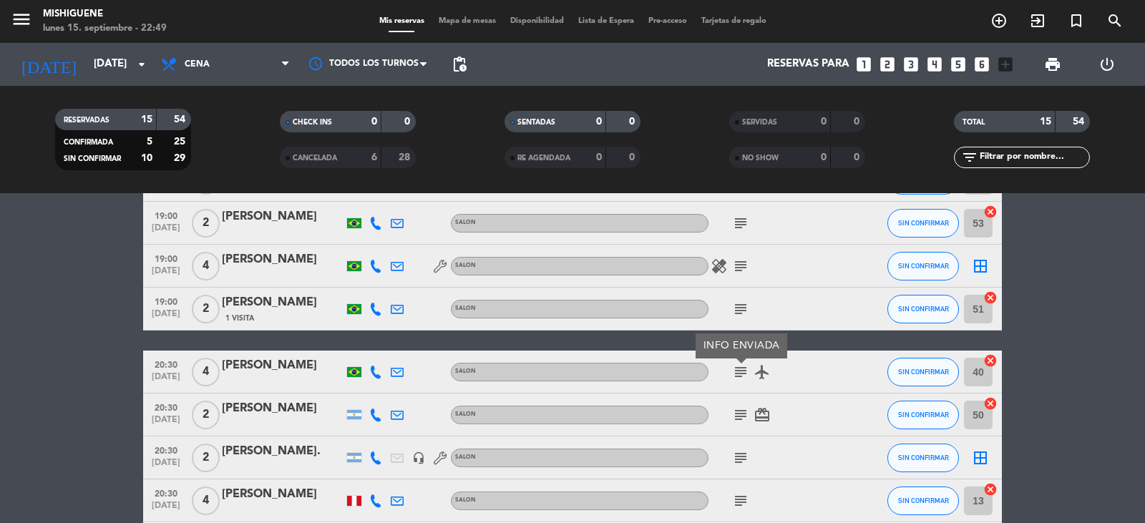
click at [739, 417] on icon "subject" at bounding box center [740, 415] width 17 height 17
click at [739, 264] on icon "subject" at bounding box center [740, 266] width 17 height 17
click at [741, 308] on icon "subject" at bounding box center [740, 309] width 17 height 17
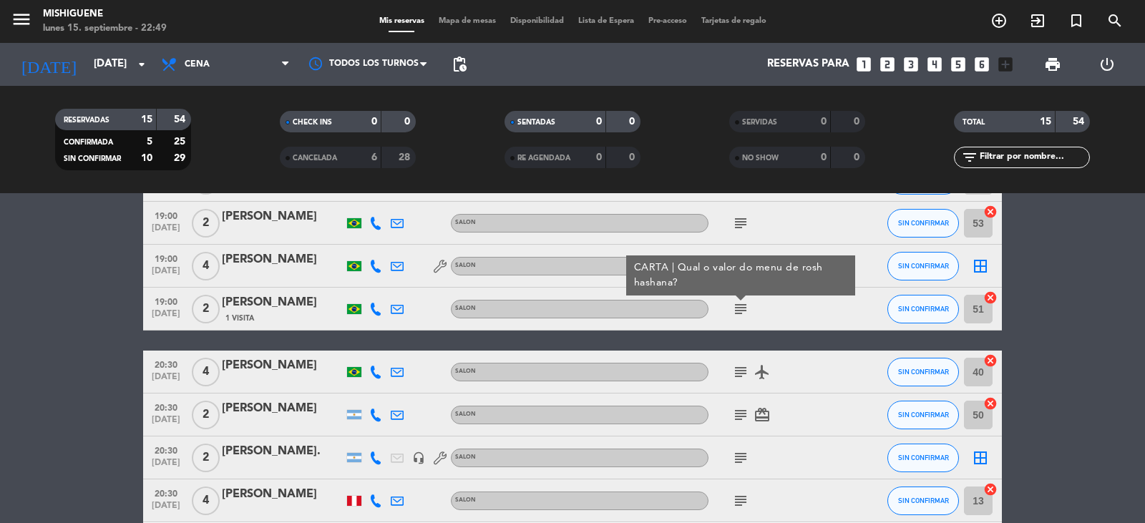
click at [744, 304] on icon "subject" at bounding box center [740, 309] width 17 height 17
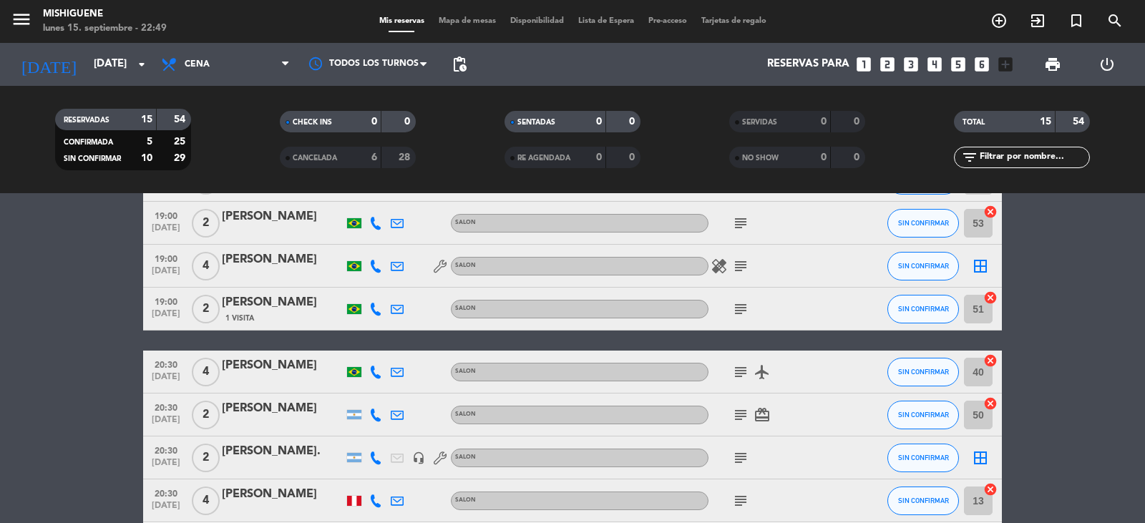
scroll to position [286, 0]
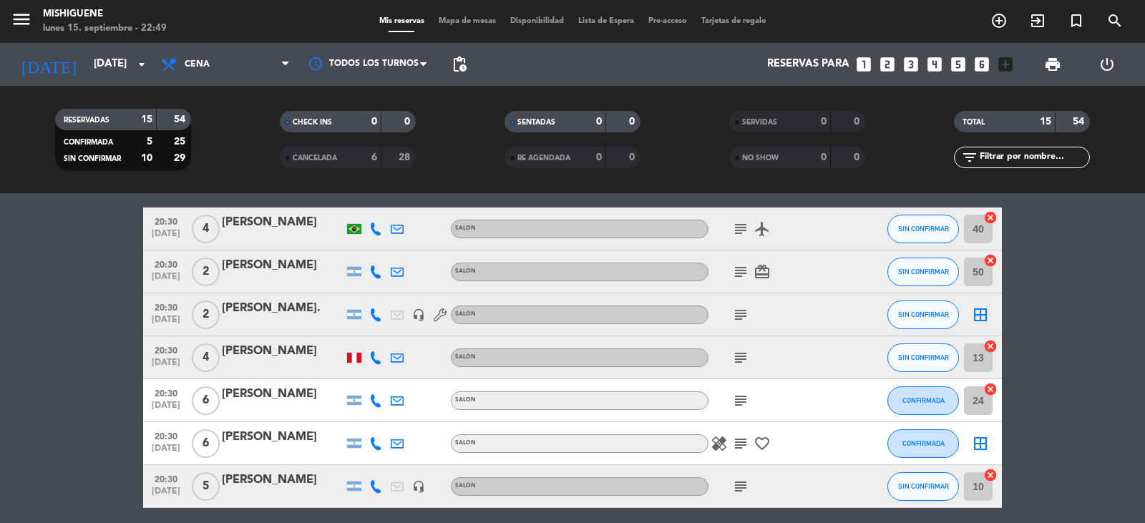
click at [743, 235] on icon "subject" at bounding box center [740, 228] width 17 height 17
click at [739, 276] on icon "subject" at bounding box center [740, 271] width 17 height 17
click at [748, 314] on icon "subject" at bounding box center [740, 314] width 17 height 17
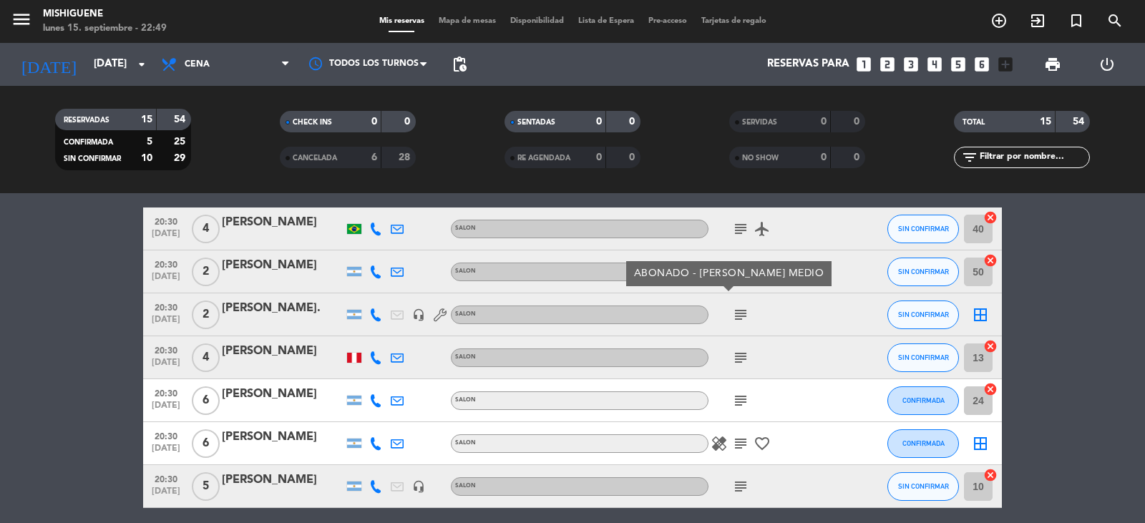
click at [743, 442] on icon "subject" at bounding box center [740, 443] width 17 height 17
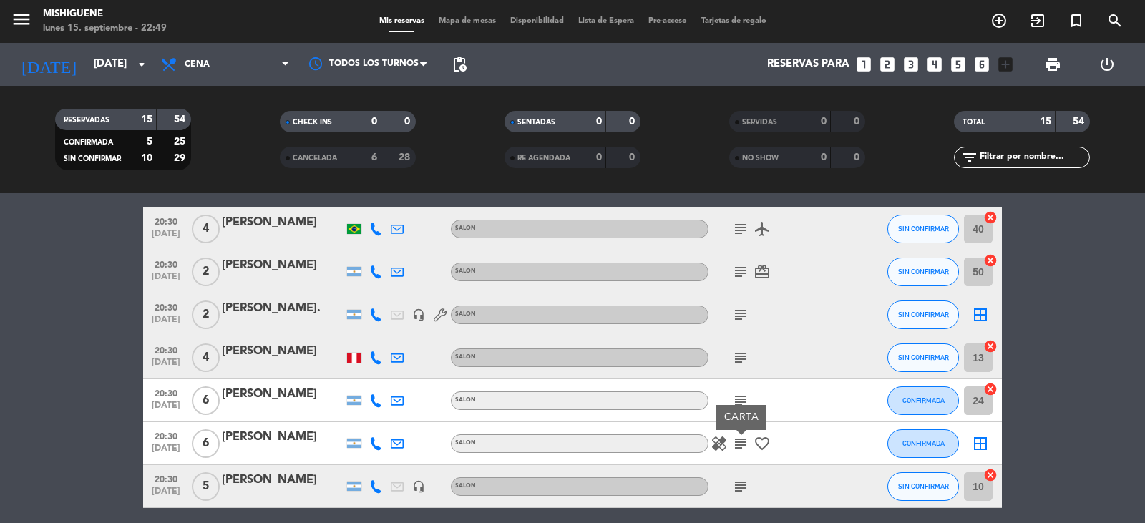
click at [717, 432] on div "healing subject CARTA favorite_border" at bounding box center [773, 443] width 129 height 42
click at [725, 446] on icon "healing" at bounding box center [719, 443] width 17 height 17
click at [735, 446] on icon "subject" at bounding box center [740, 443] width 17 height 17
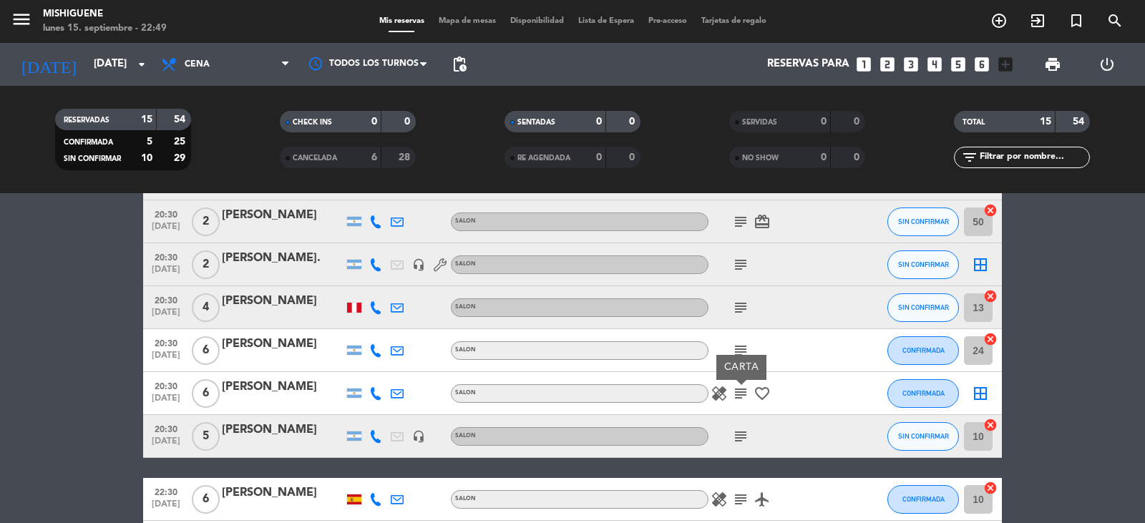
scroll to position [358, 0]
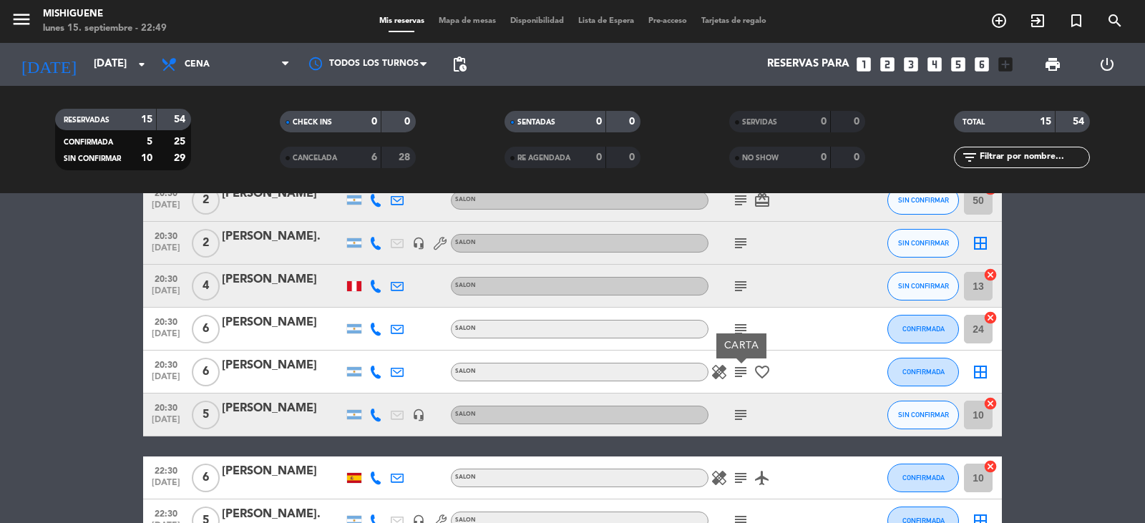
click at [749, 412] on icon "subject" at bounding box center [740, 415] width 17 height 17
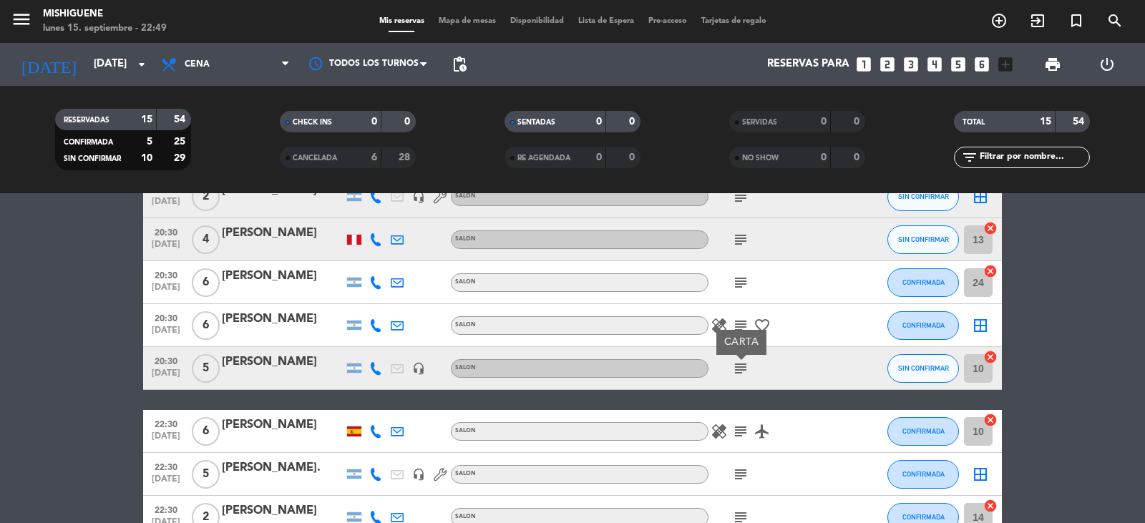
scroll to position [429, 0]
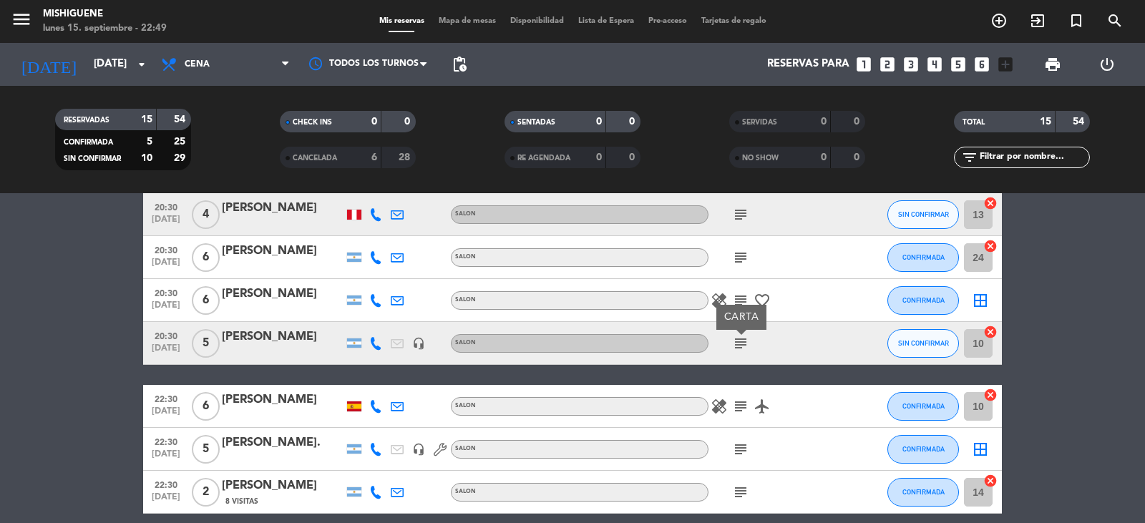
click at [743, 404] on icon "subject" at bounding box center [740, 406] width 17 height 17
click at [716, 407] on icon "healing" at bounding box center [719, 406] width 17 height 17
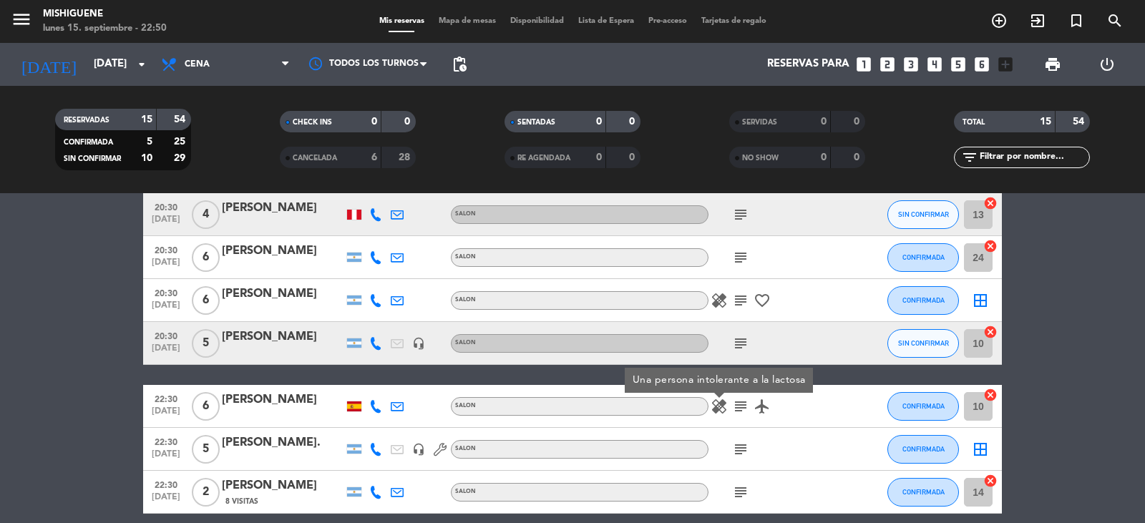
click at [744, 452] on icon "subject" at bounding box center [740, 449] width 17 height 17
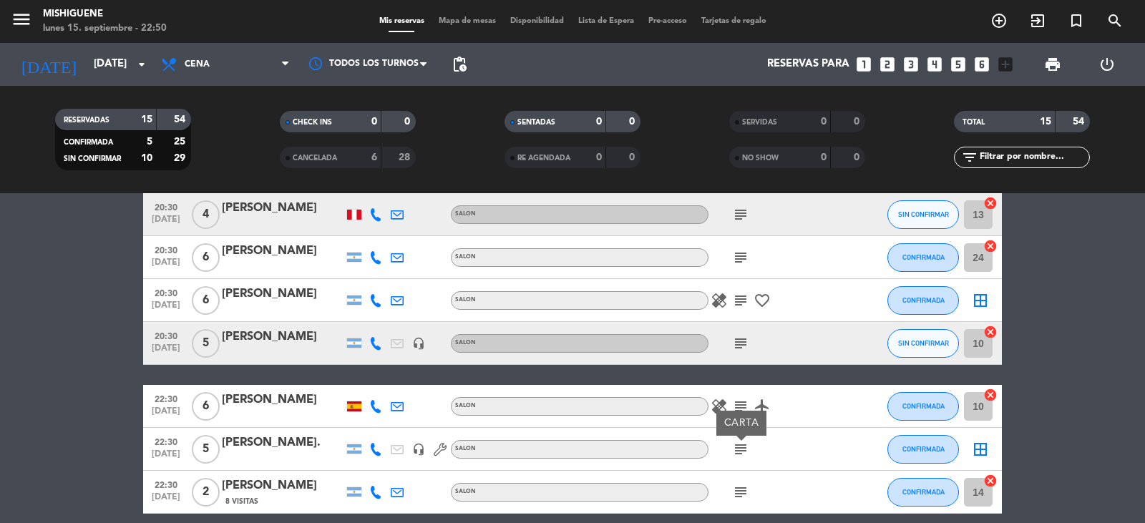
click at [742, 490] on icon "subject" at bounding box center [740, 492] width 17 height 17
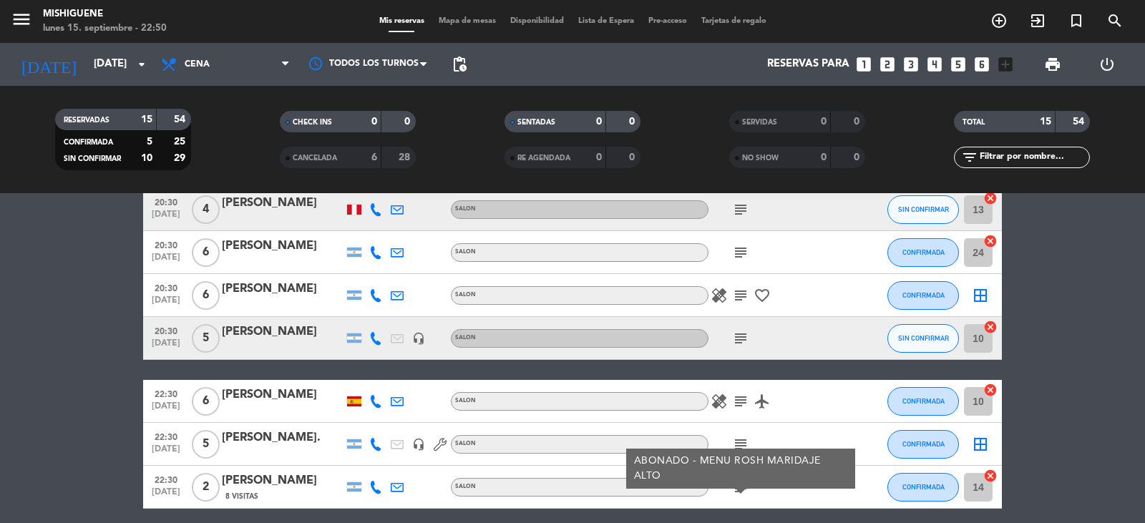
scroll to position [349, 0]
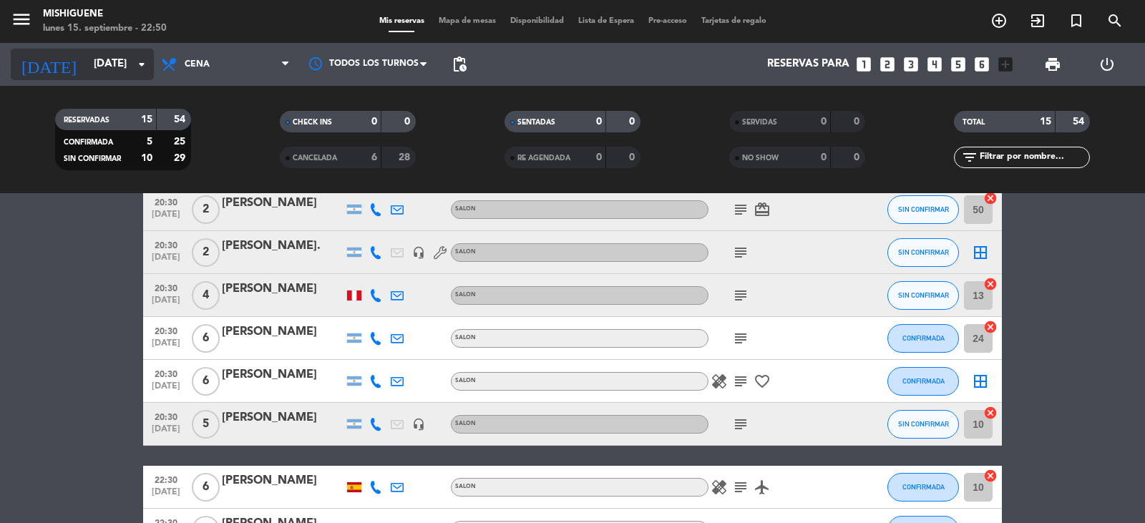
click at [121, 70] on input "[DATE]" at bounding box center [156, 64] width 138 height 27
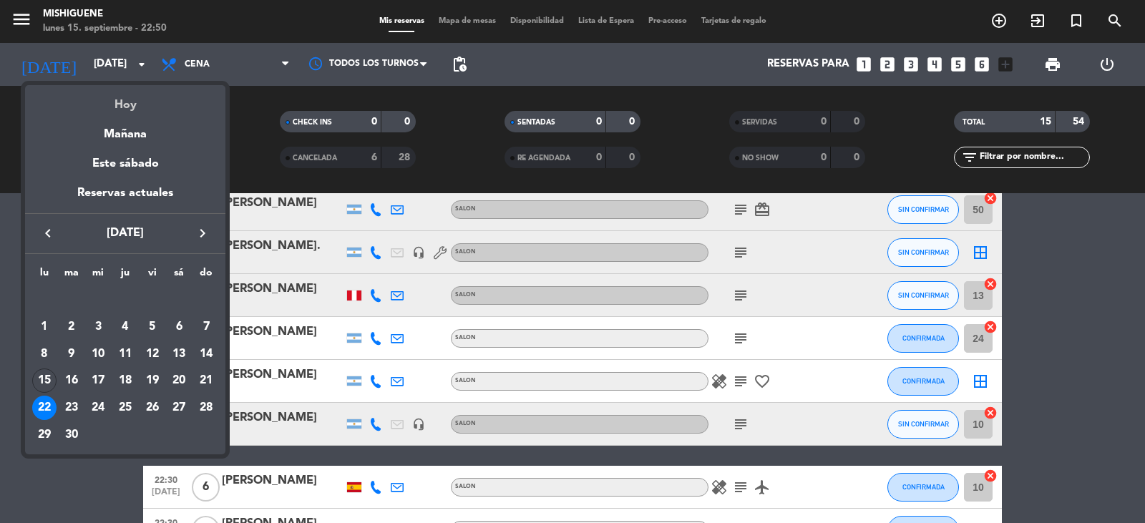
click at [117, 102] on div "Hoy" at bounding box center [125, 99] width 200 height 29
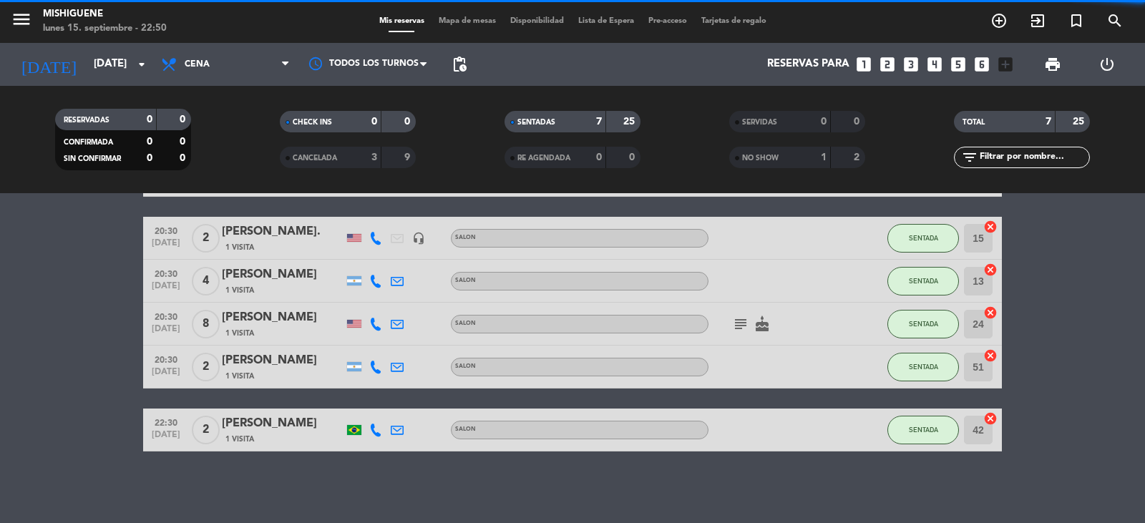
scroll to position [148, 0]
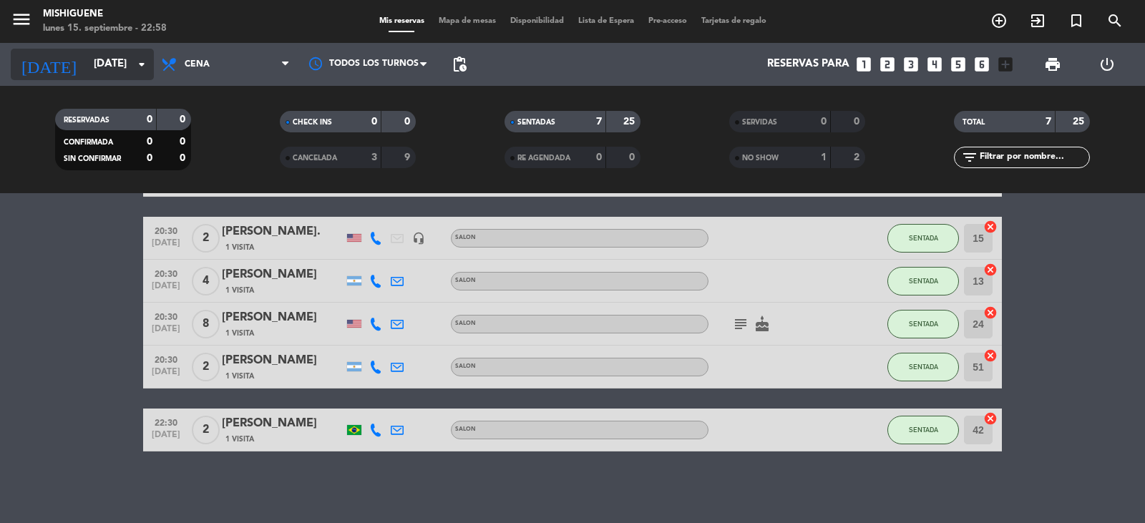
click at [87, 69] on input "[DATE]" at bounding box center [156, 64] width 138 height 27
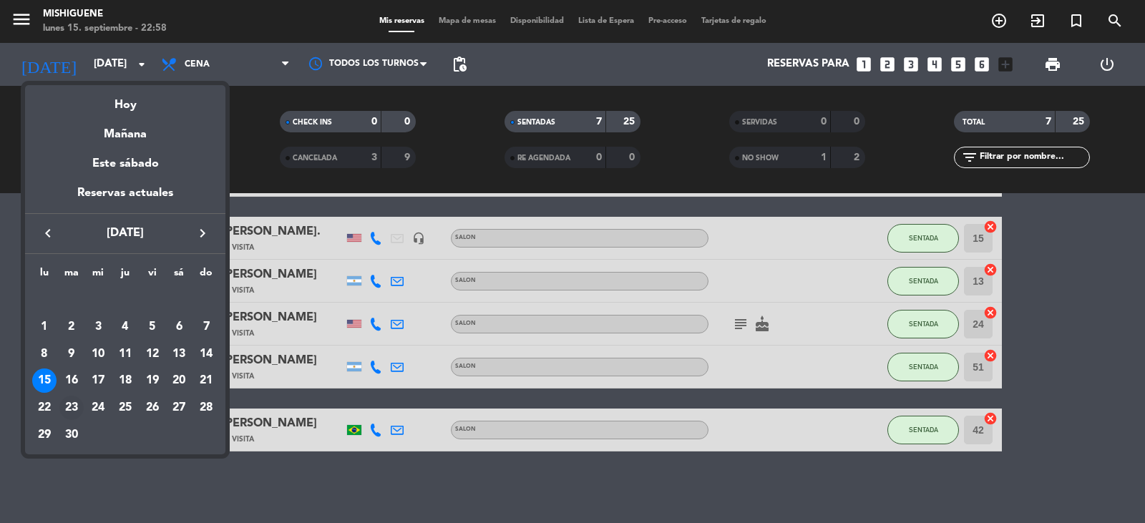
click at [72, 407] on div "23" at bounding box center [71, 408] width 24 height 24
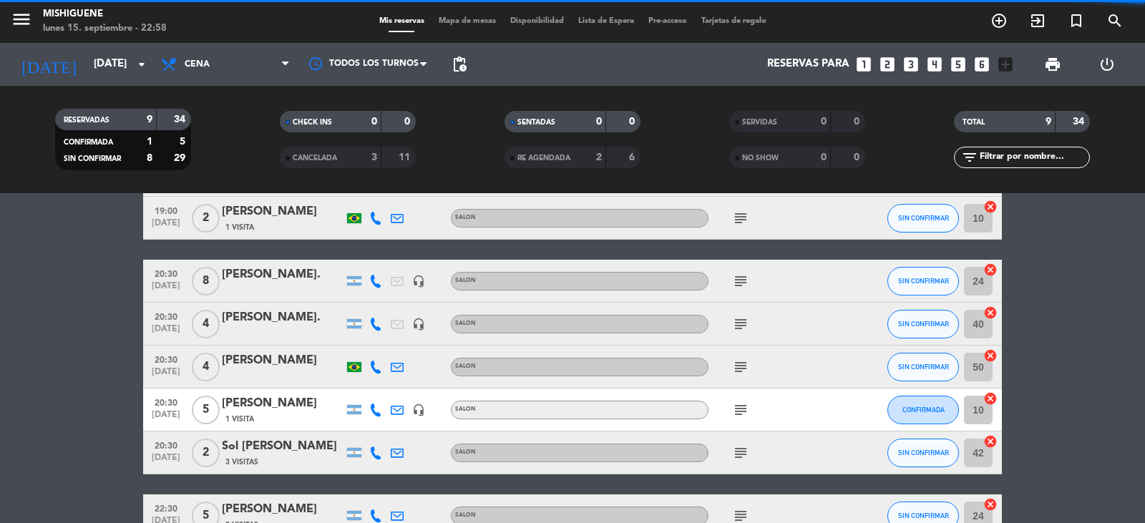
scroll to position [234, 0]
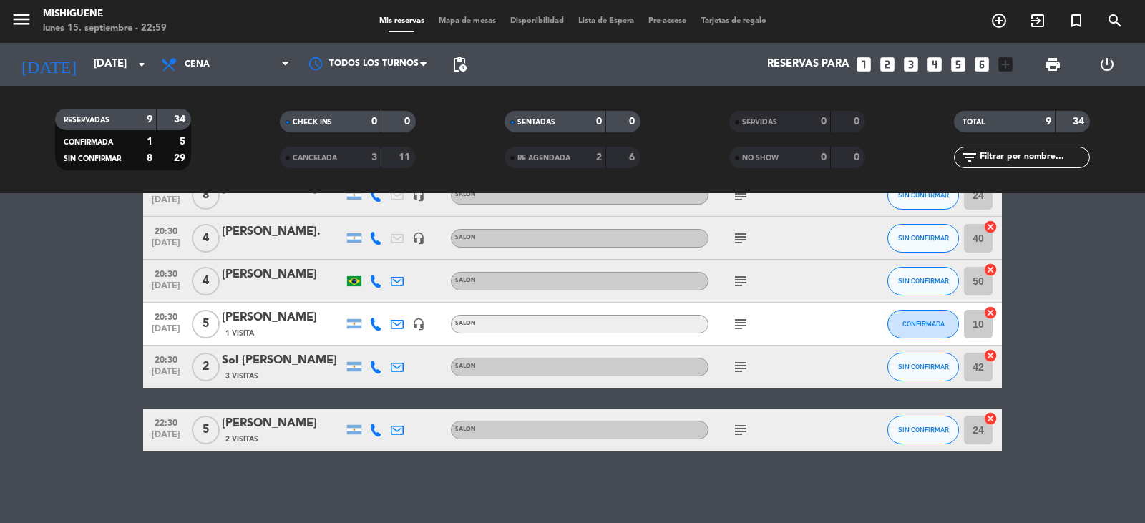
click at [305, 434] on div "2 Visitas" at bounding box center [283, 439] width 122 height 12
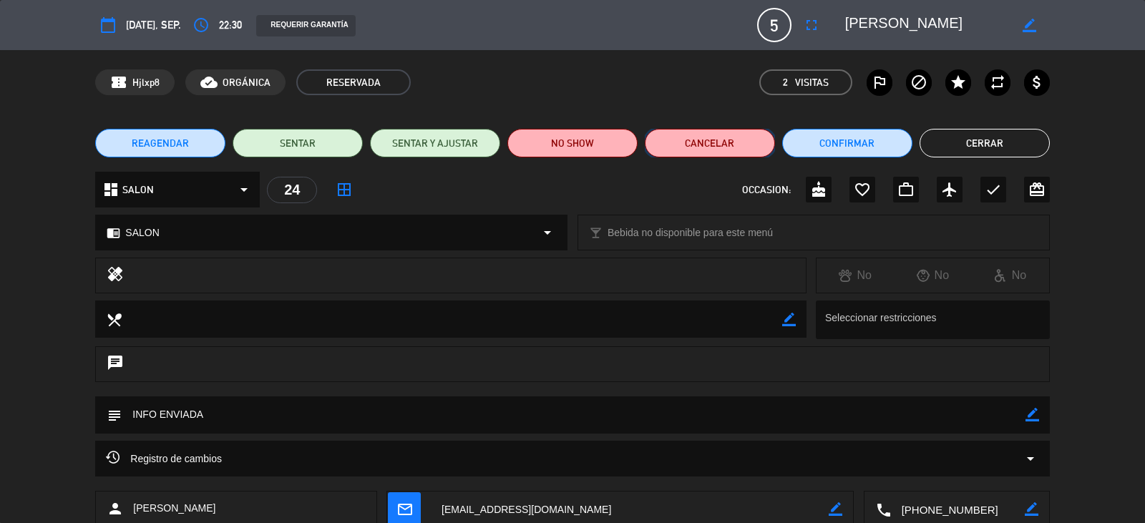
click at [759, 141] on button "Cancelar" at bounding box center [710, 143] width 130 height 29
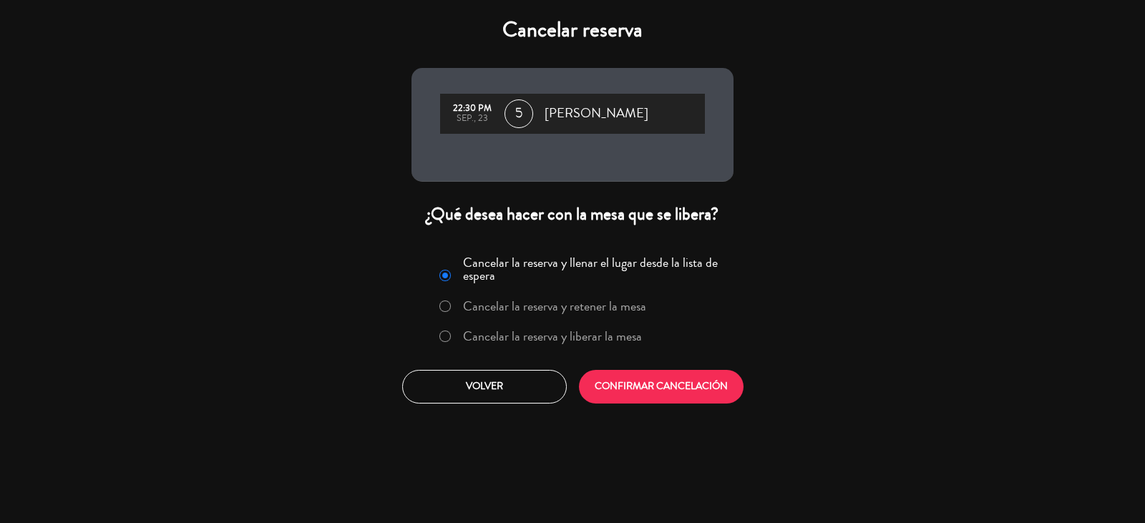
click at [541, 330] on label "Cancelar la reserva y liberar la mesa" at bounding box center [552, 336] width 179 height 13
click at [628, 384] on button "CONFIRMAR CANCELACIÓN" at bounding box center [661, 387] width 165 height 34
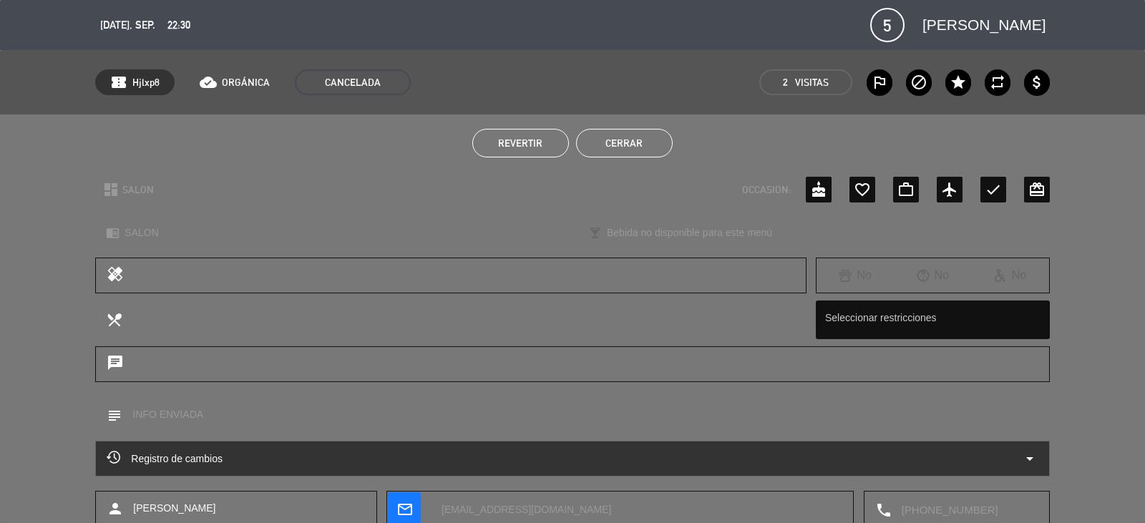
click at [612, 137] on button "Cerrar" at bounding box center [624, 143] width 97 height 29
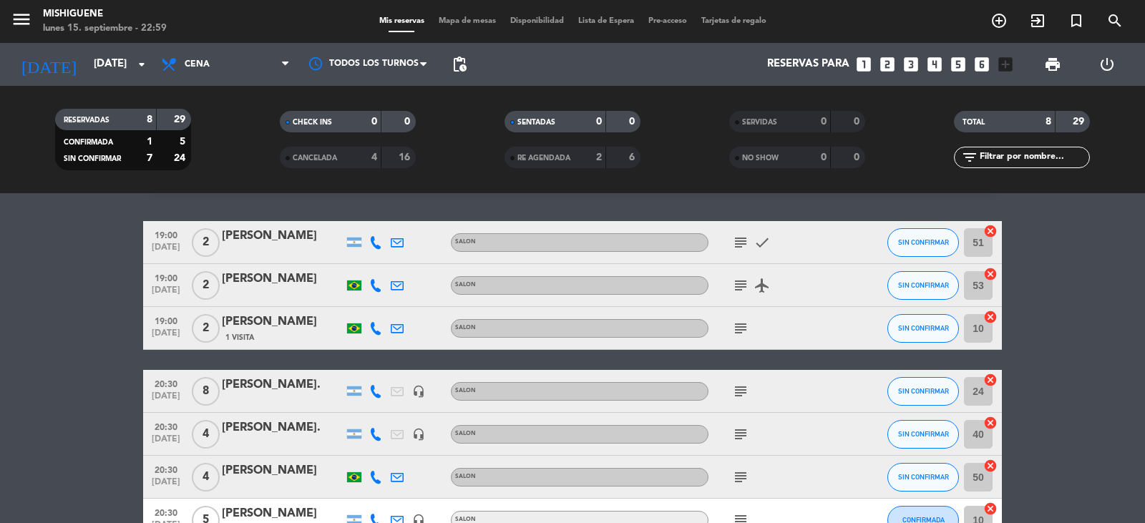
scroll to position [0, 0]
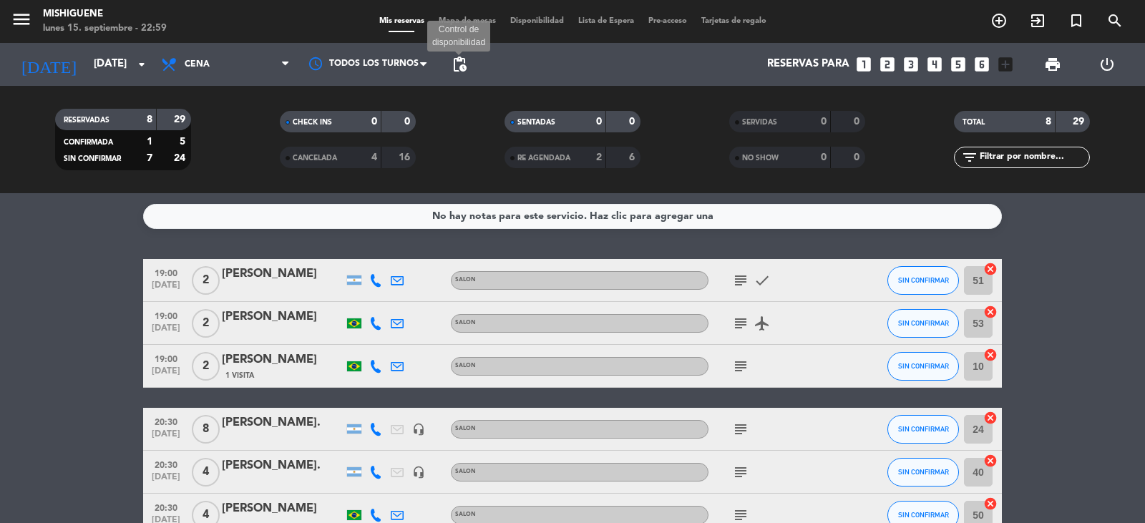
click at [462, 68] on span "pending_actions" at bounding box center [459, 64] width 17 height 17
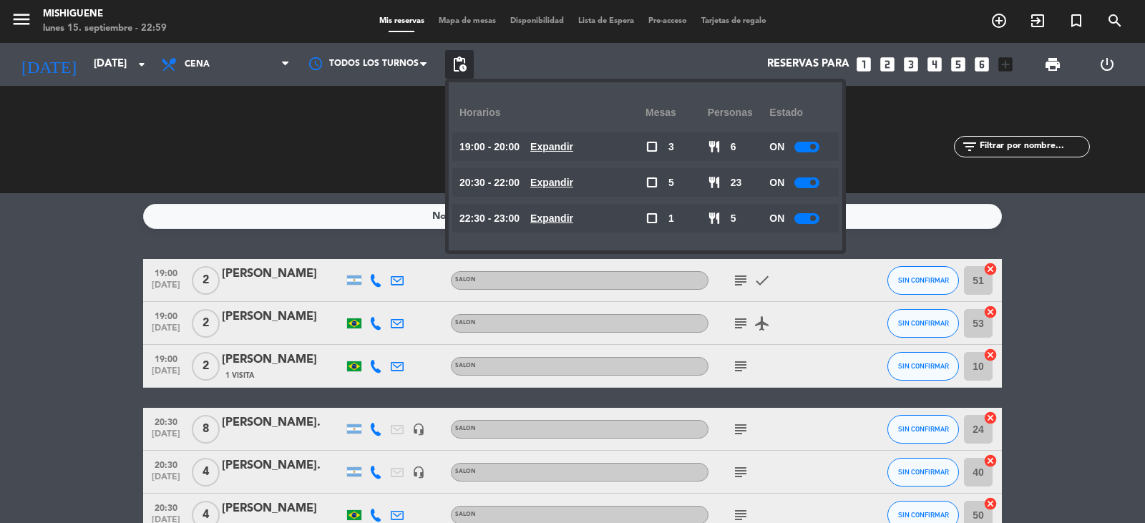
click at [462, 68] on span "pending_actions" at bounding box center [459, 64] width 17 height 17
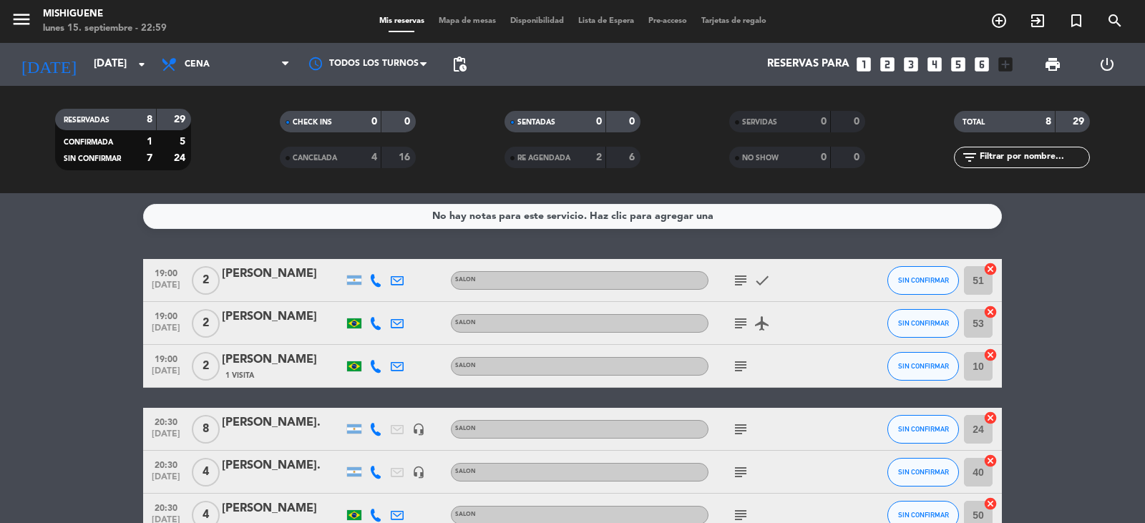
scroll to position [171, 0]
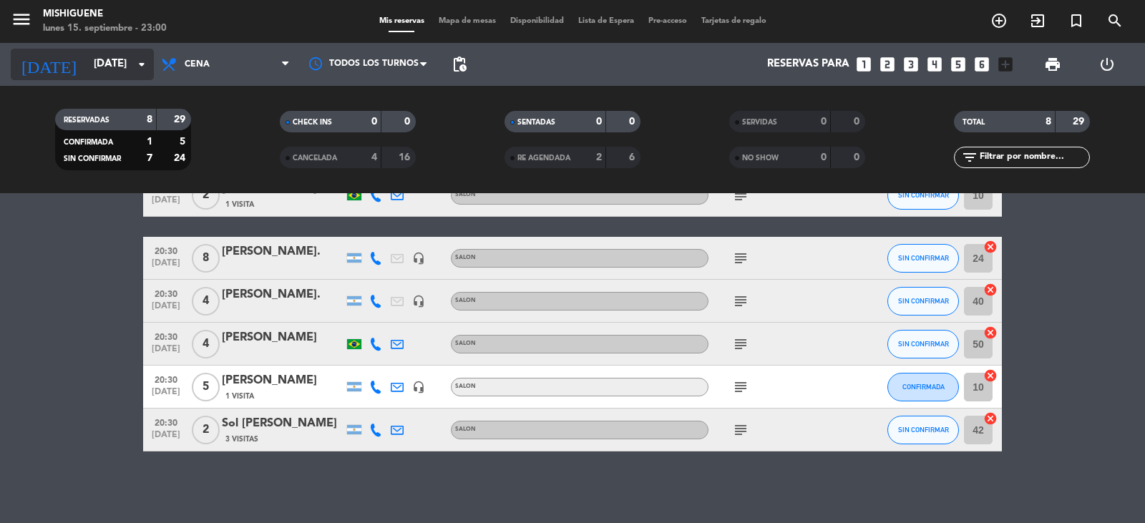
click at [87, 69] on input "[DATE]" at bounding box center [156, 64] width 138 height 27
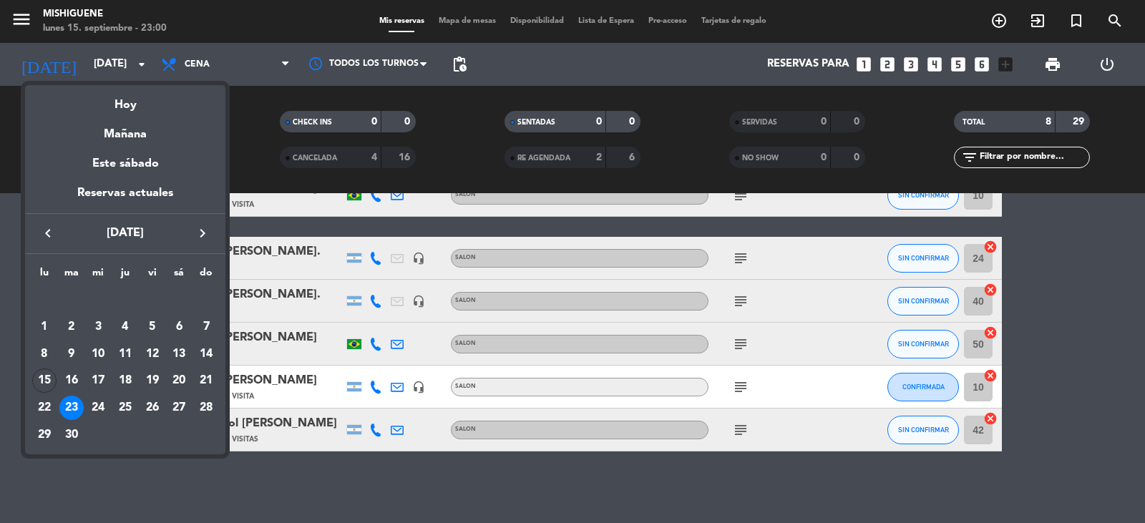
click at [104, 55] on div at bounding box center [572, 261] width 1145 height 523
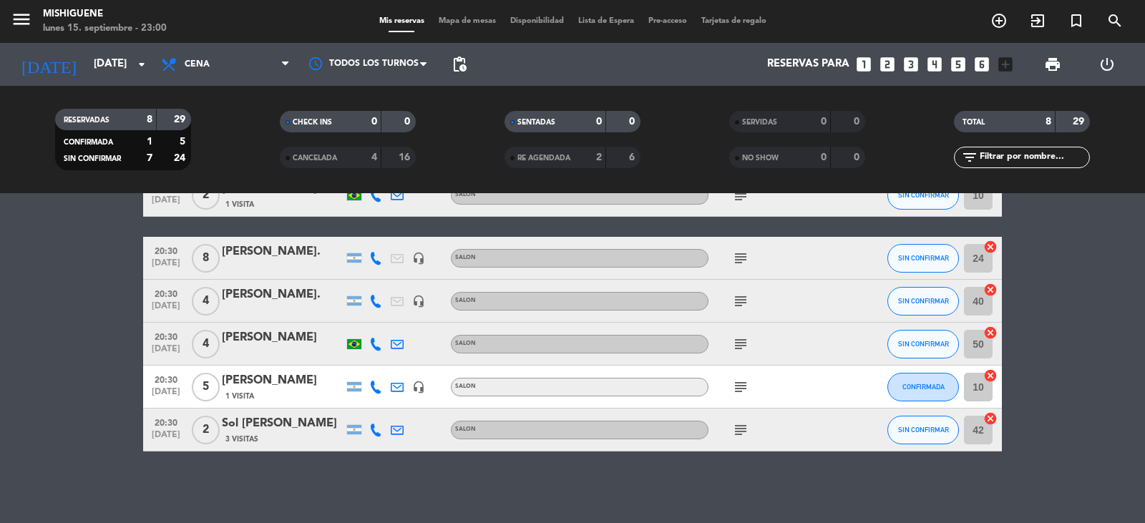
scroll to position [0, 0]
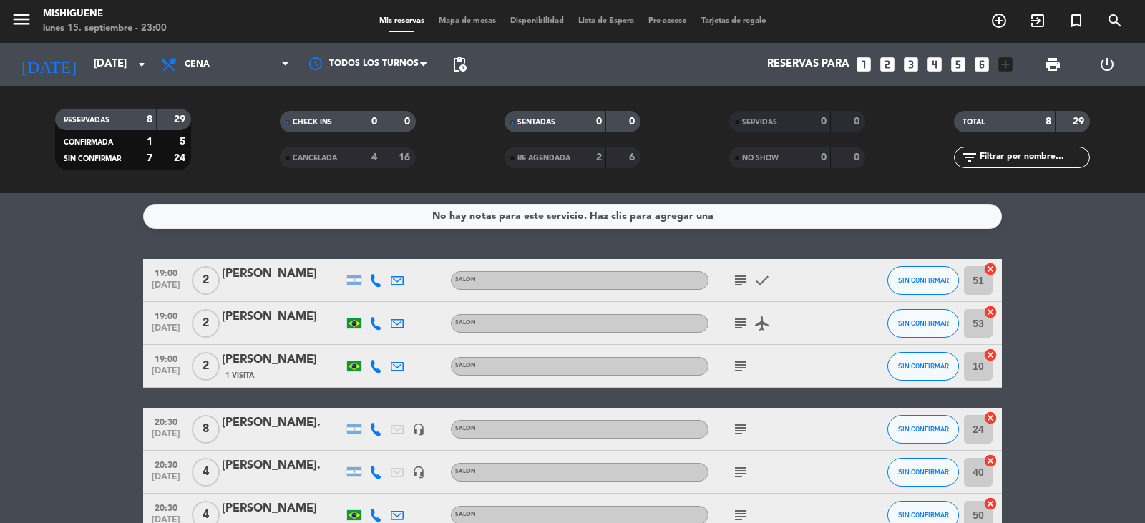
click at [67, 81] on div "[DATE] [DATE] arrow_drop_down" at bounding box center [82, 64] width 143 height 43
click at [87, 72] on input "[DATE]" at bounding box center [156, 64] width 138 height 27
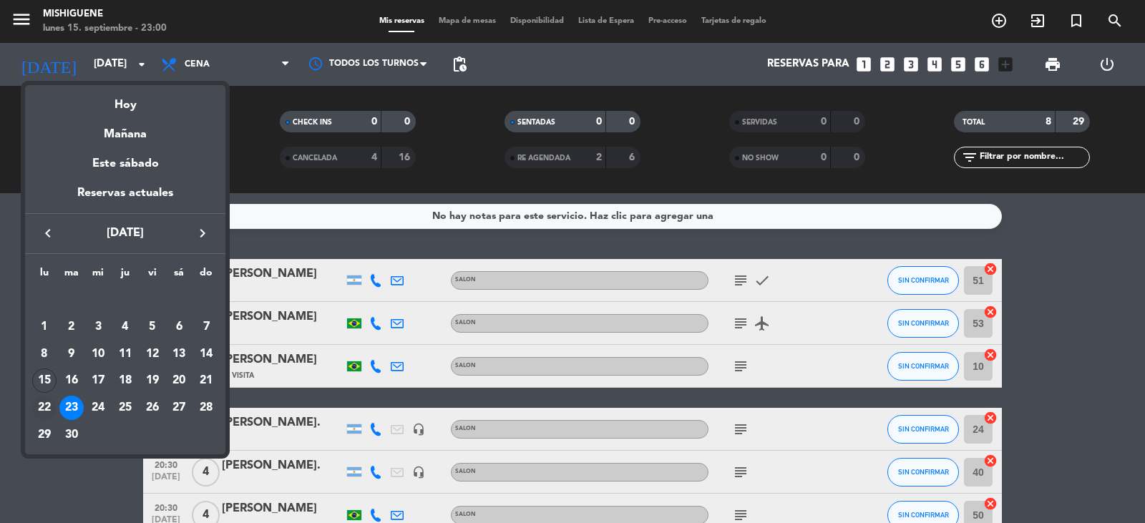
click at [53, 403] on div "22" at bounding box center [44, 408] width 24 height 24
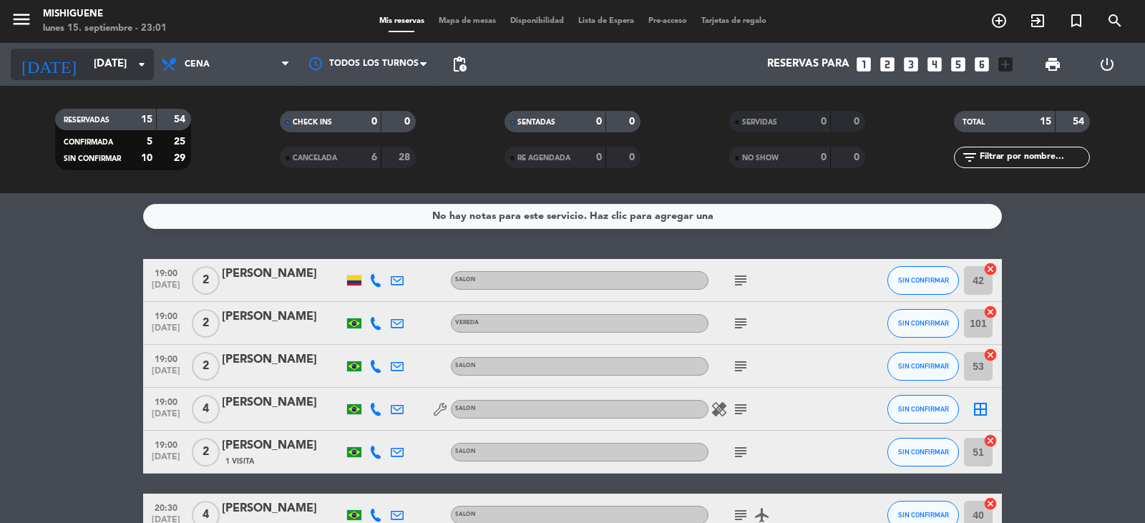
click at [97, 60] on input "[DATE]" at bounding box center [156, 64] width 138 height 27
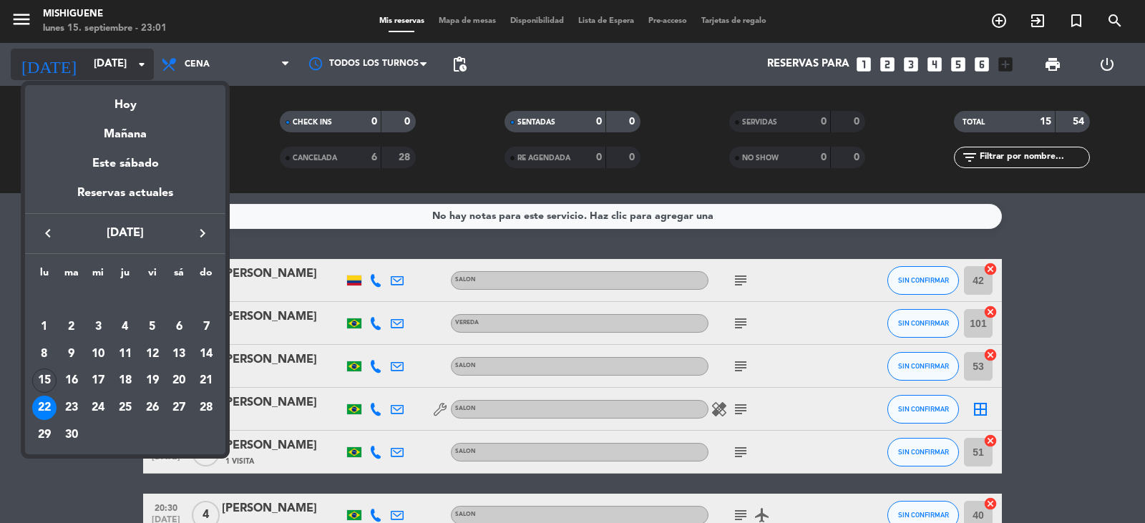
click at [97, 59] on div at bounding box center [572, 261] width 1145 height 523
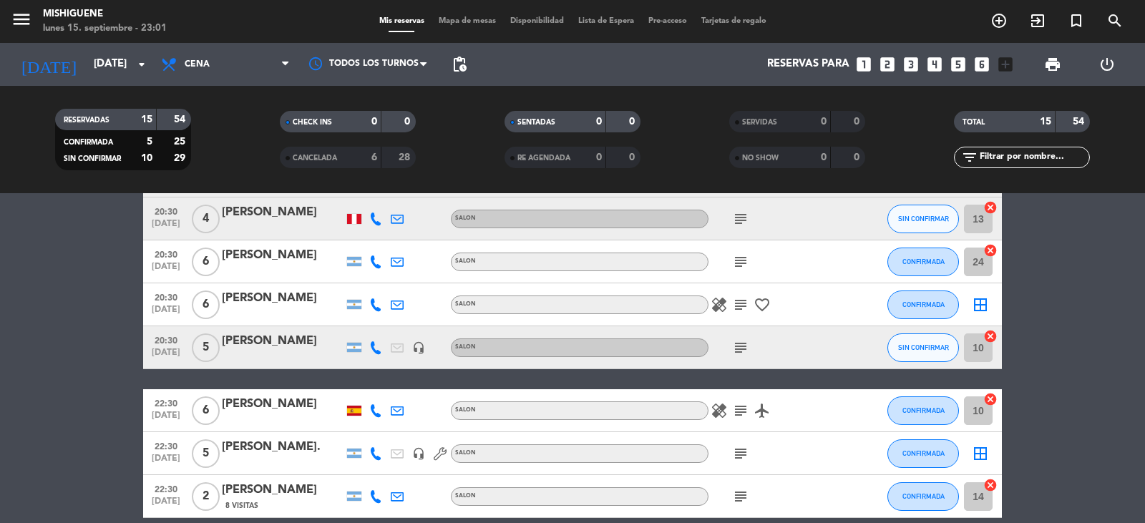
scroll to position [492, 0]
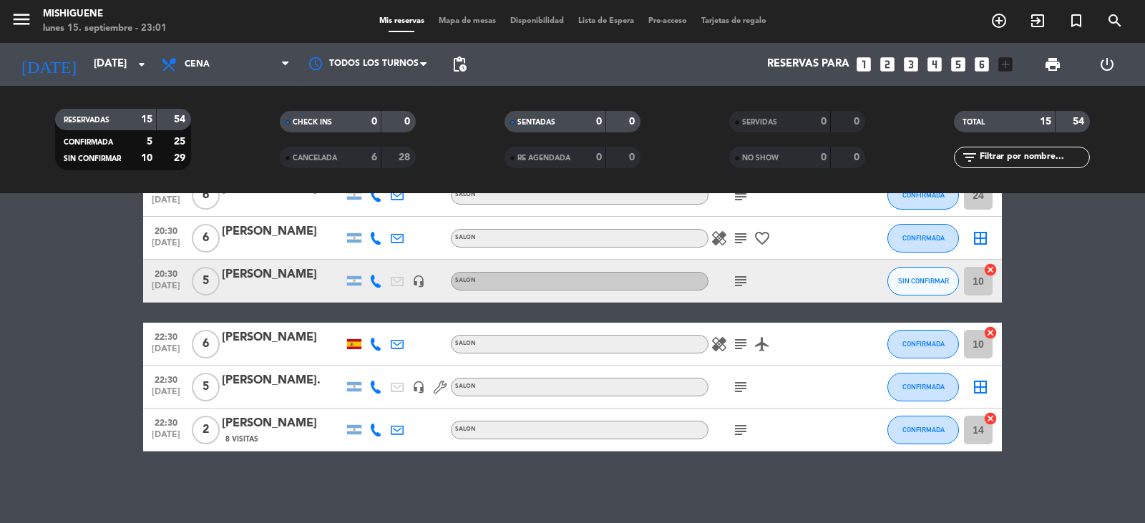
click at [744, 384] on icon "subject" at bounding box center [740, 387] width 17 height 17
click at [743, 343] on icon "subject" at bounding box center [740, 344] width 17 height 17
click at [734, 433] on icon "subject" at bounding box center [740, 430] width 17 height 17
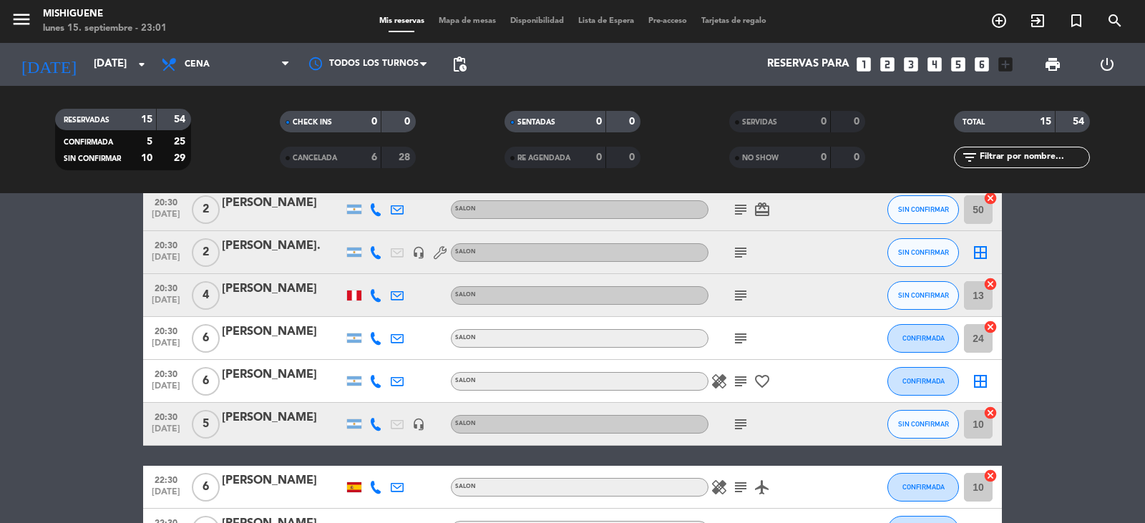
scroll to position [277, 0]
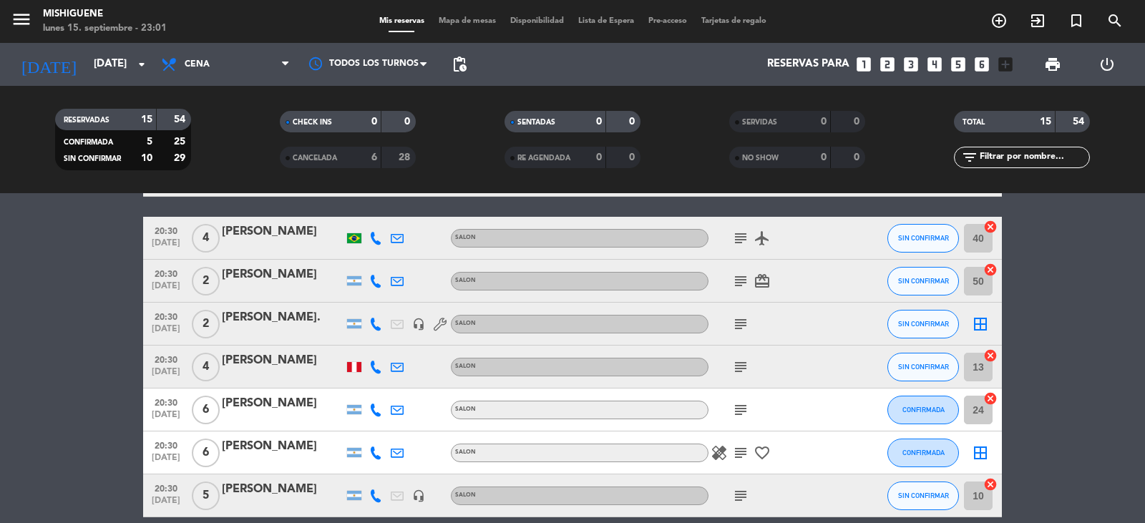
click at [749, 324] on span "subject" at bounding box center [740, 324] width 21 height 17
click at [744, 328] on icon "subject" at bounding box center [740, 324] width 17 height 17
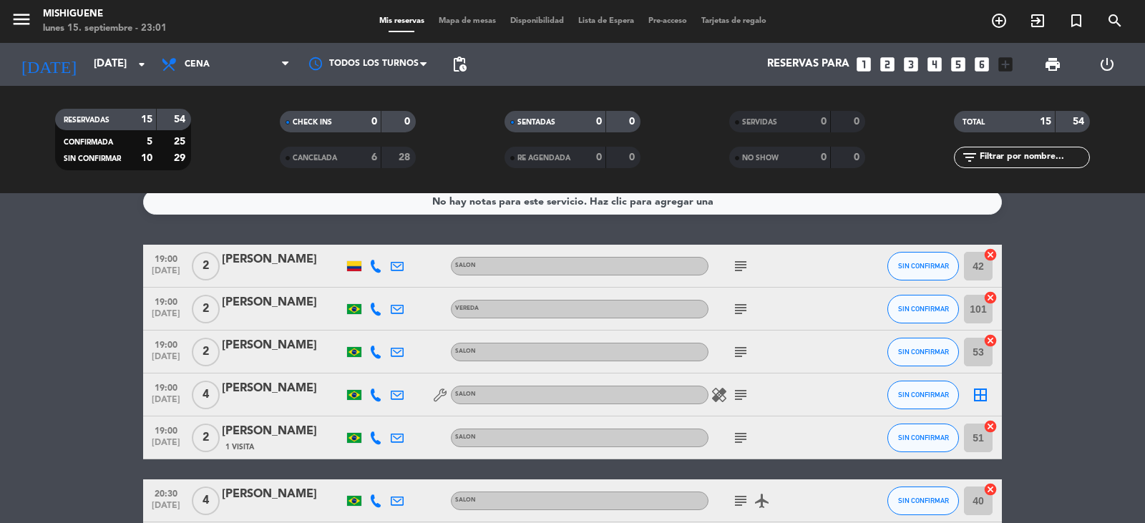
scroll to position [0, 0]
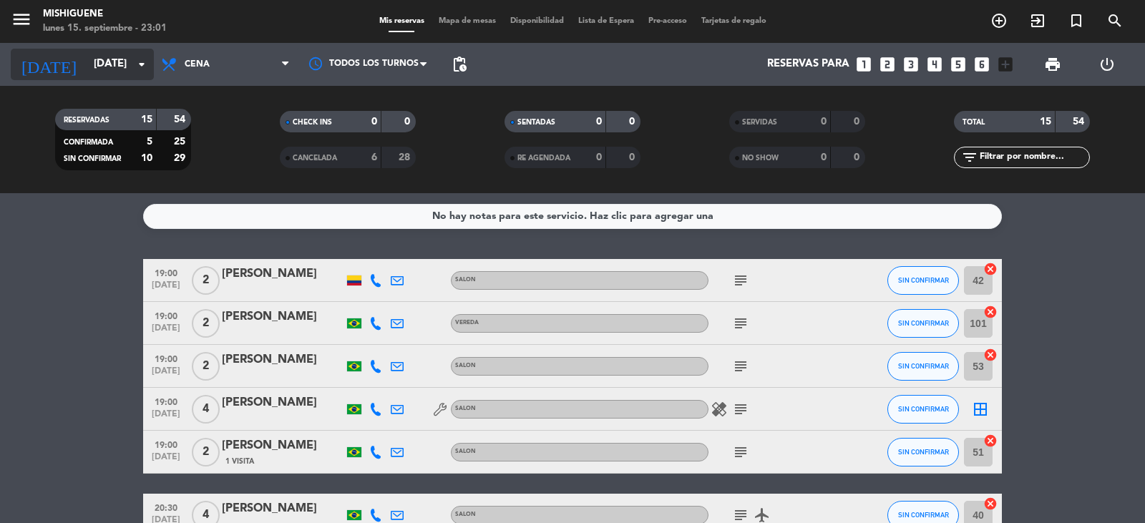
click at [93, 66] on input "[DATE]" at bounding box center [156, 64] width 138 height 27
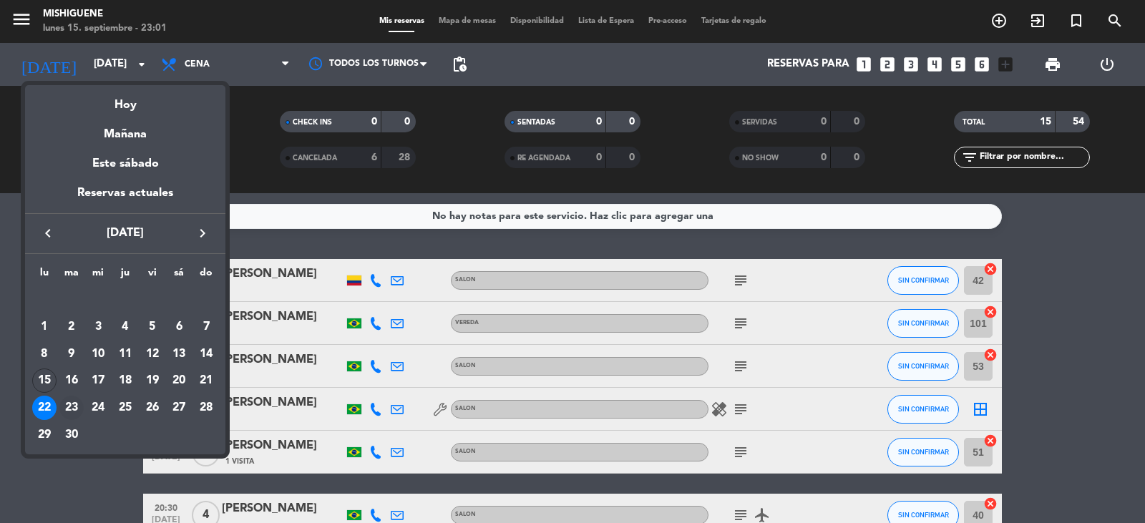
click at [73, 412] on div "23" at bounding box center [71, 408] width 24 height 24
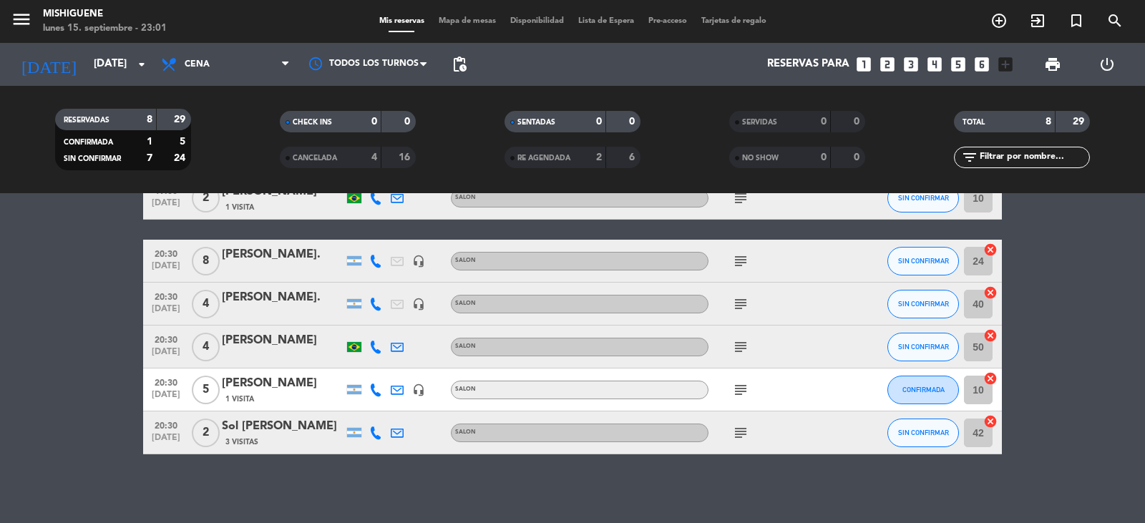
scroll to position [171, 0]
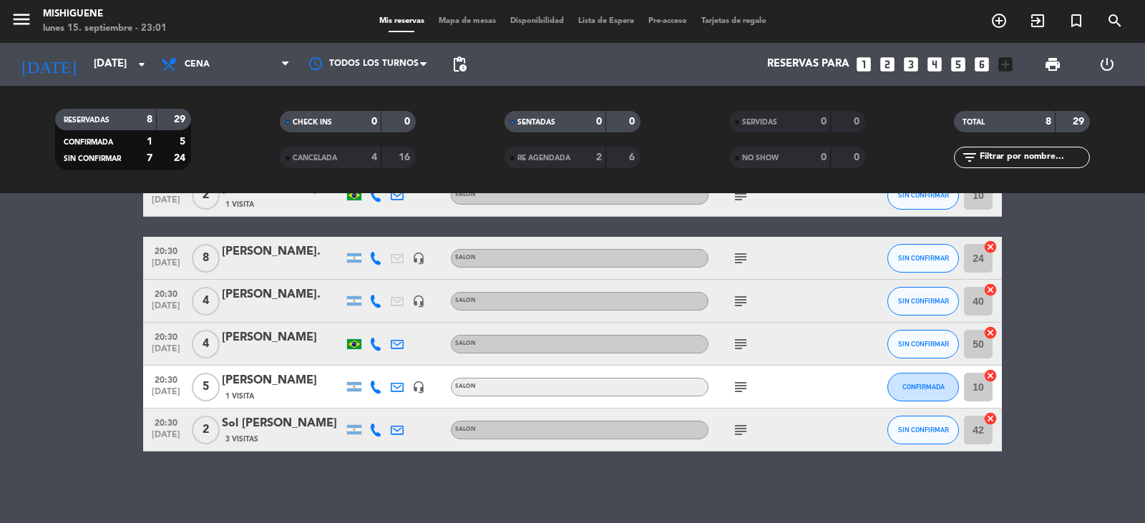
click at [740, 384] on icon "subject" at bounding box center [740, 387] width 17 height 17
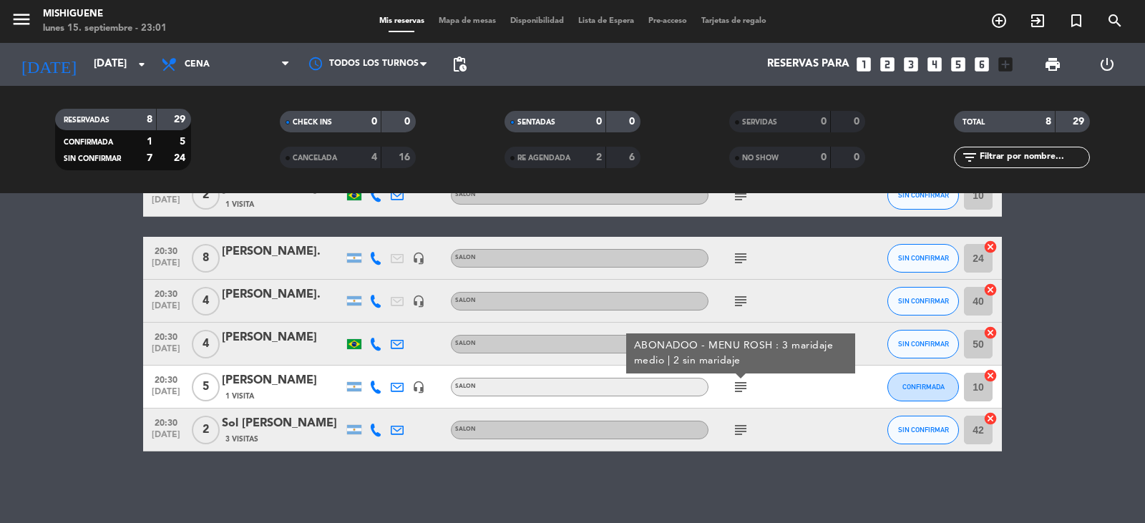
click at [740, 385] on icon "subject" at bounding box center [740, 387] width 17 height 17
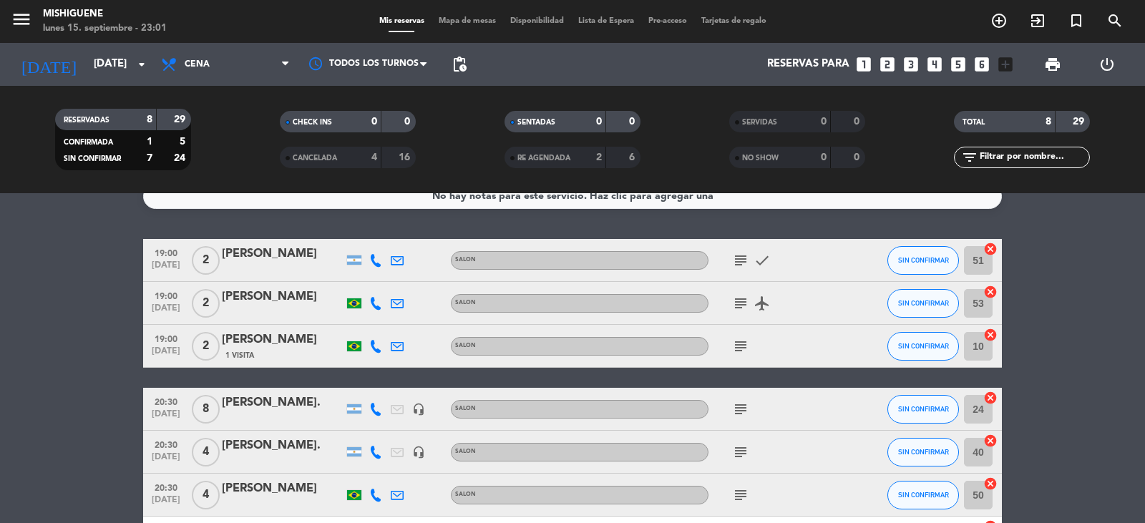
scroll to position [0, 0]
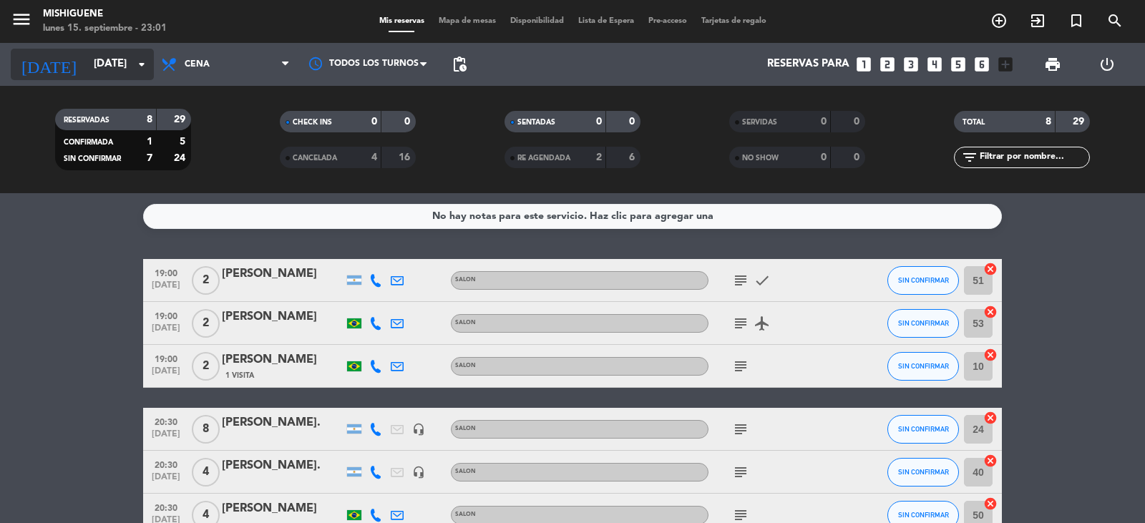
click at [107, 53] on input "[DATE]" at bounding box center [156, 64] width 138 height 27
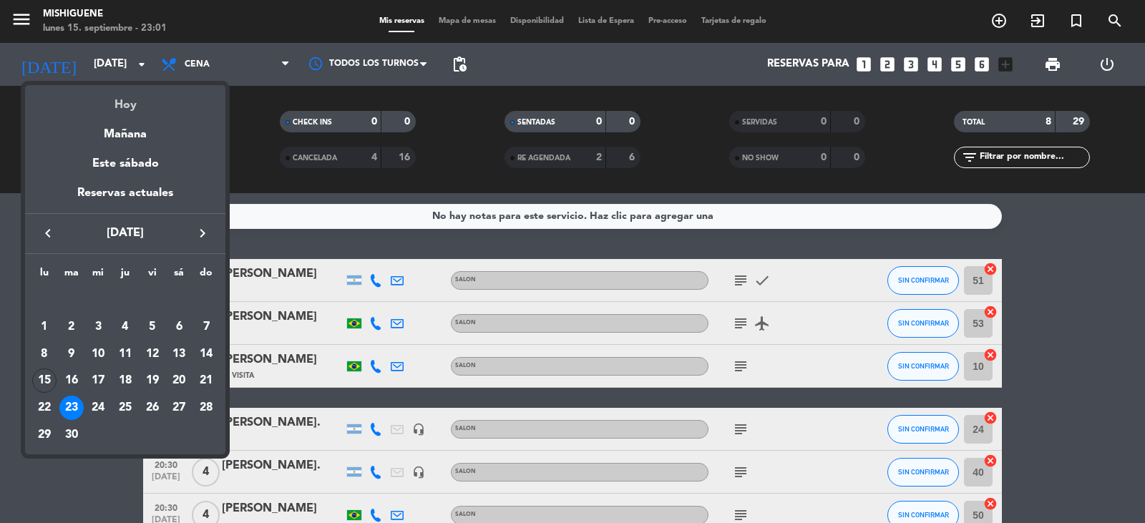
click at [113, 107] on div "Hoy" at bounding box center [125, 99] width 200 height 29
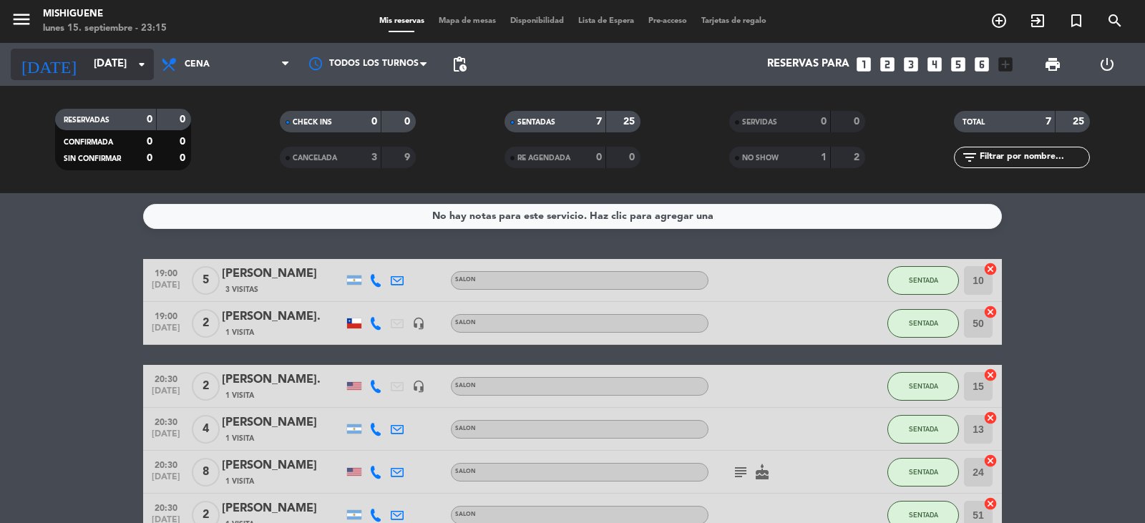
click at [142, 55] on input "[DATE]" at bounding box center [156, 64] width 138 height 27
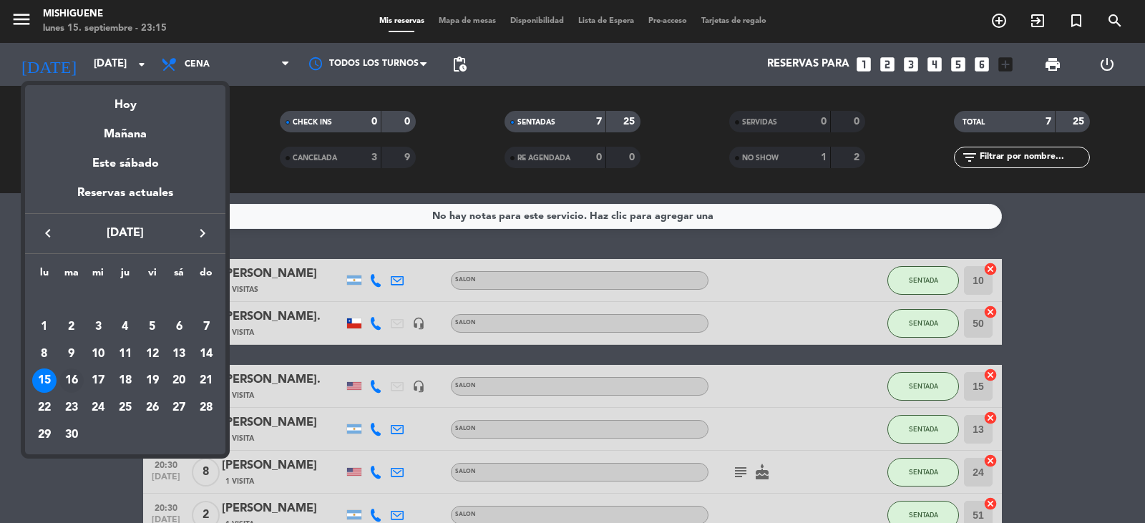
click at [74, 374] on div "16" at bounding box center [71, 381] width 24 height 24
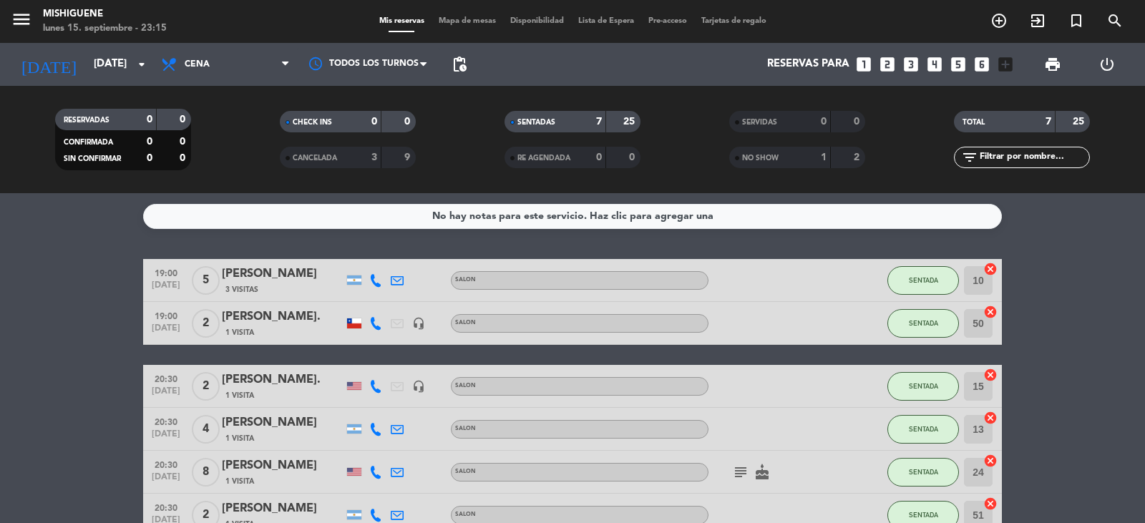
type input "[DATE]"
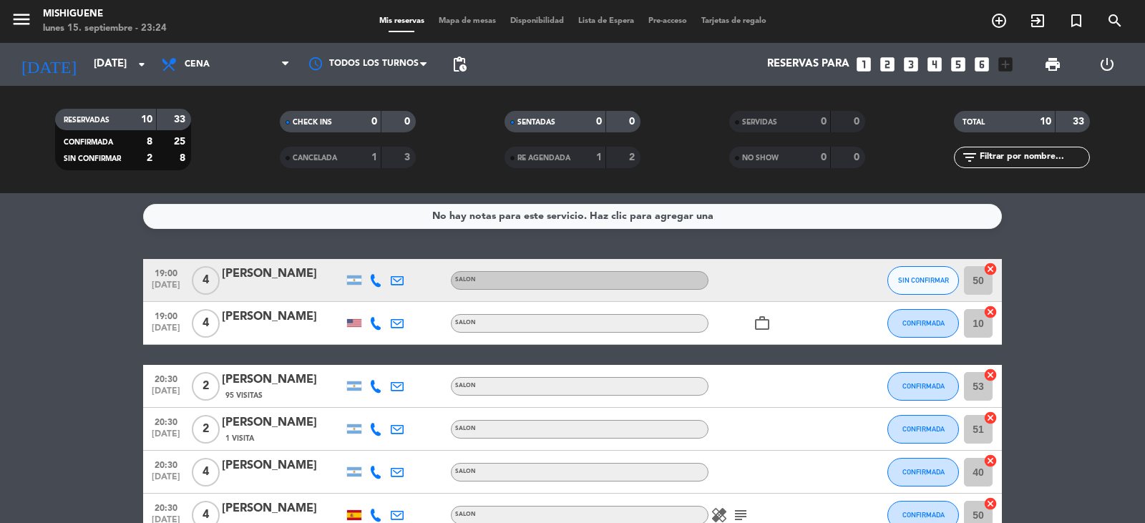
click at [62, 348] on bookings-row "19:00 [DATE] 4 [PERSON_NAME] SALON SIN CONFIRMAR 50 cancel 19:00 [DATE] 4 [PERS…" at bounding box center [572, 494] width 1145 height 470
